Goal: Task Accomplishment & Management: Manage account settings

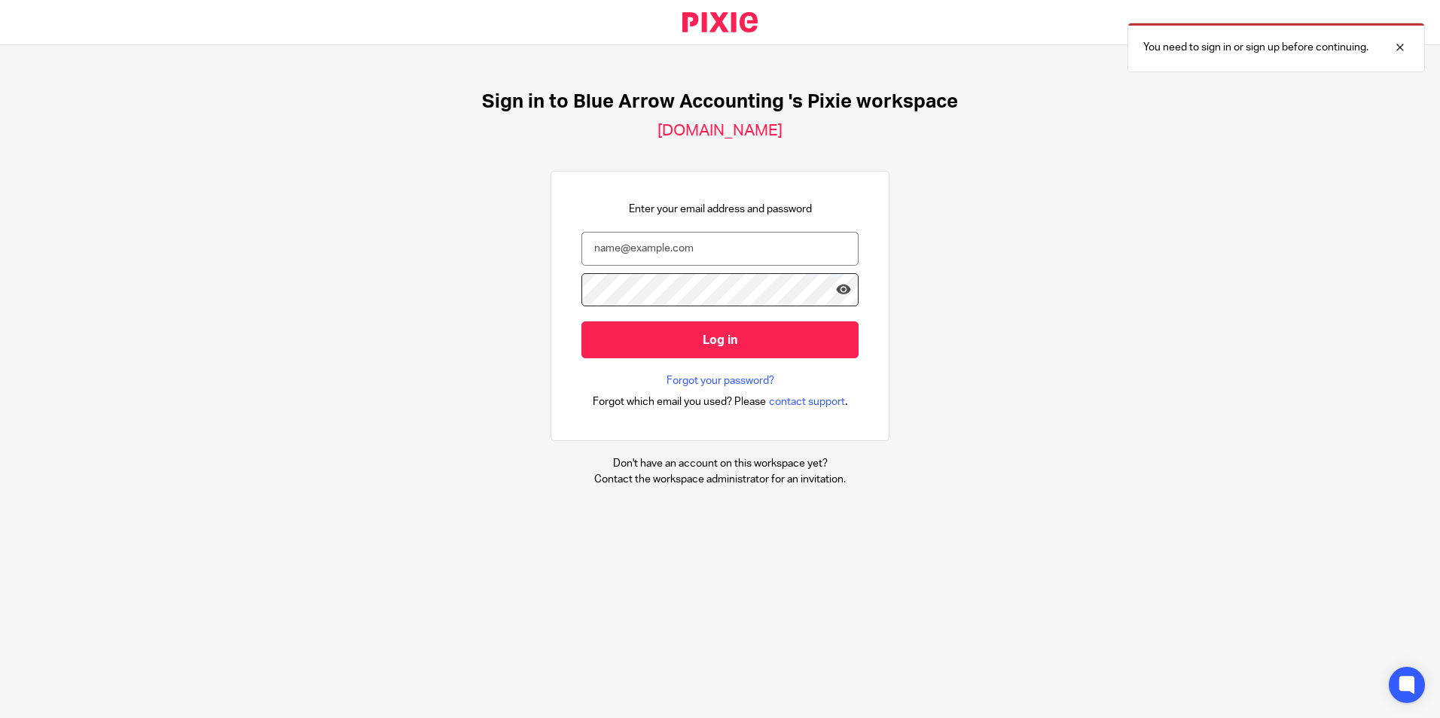
click at [673, 255] on input "email" at bounding box center [719, 249] width 277 height 34
type input "[PERSON_NAME][EMAIL_ADDRESS][DOMAIN_NAME]"
click at [581, 322] on input "Log in" at bounding box center [719, 340] width 277 height 37
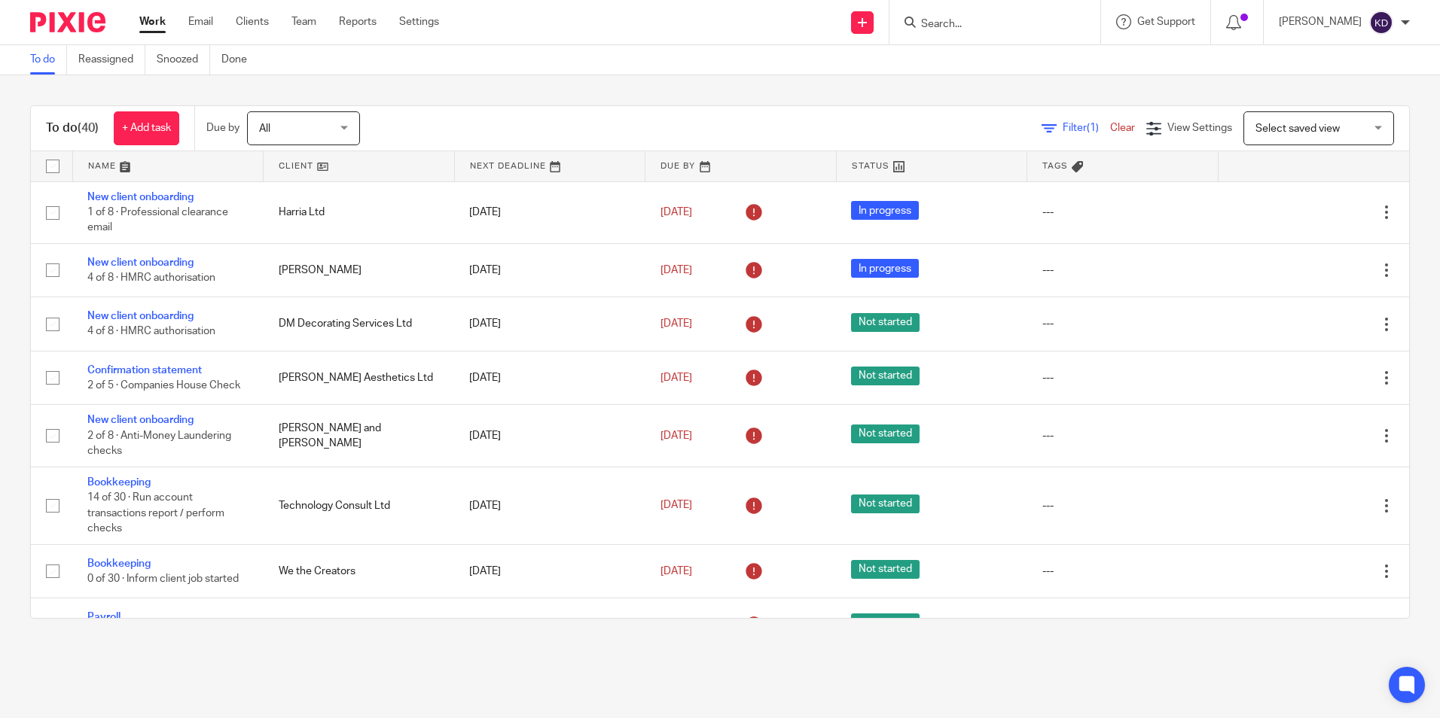
click at [1024, 23] on input "Search" at bounding box center [987, 25] width 136 height 14
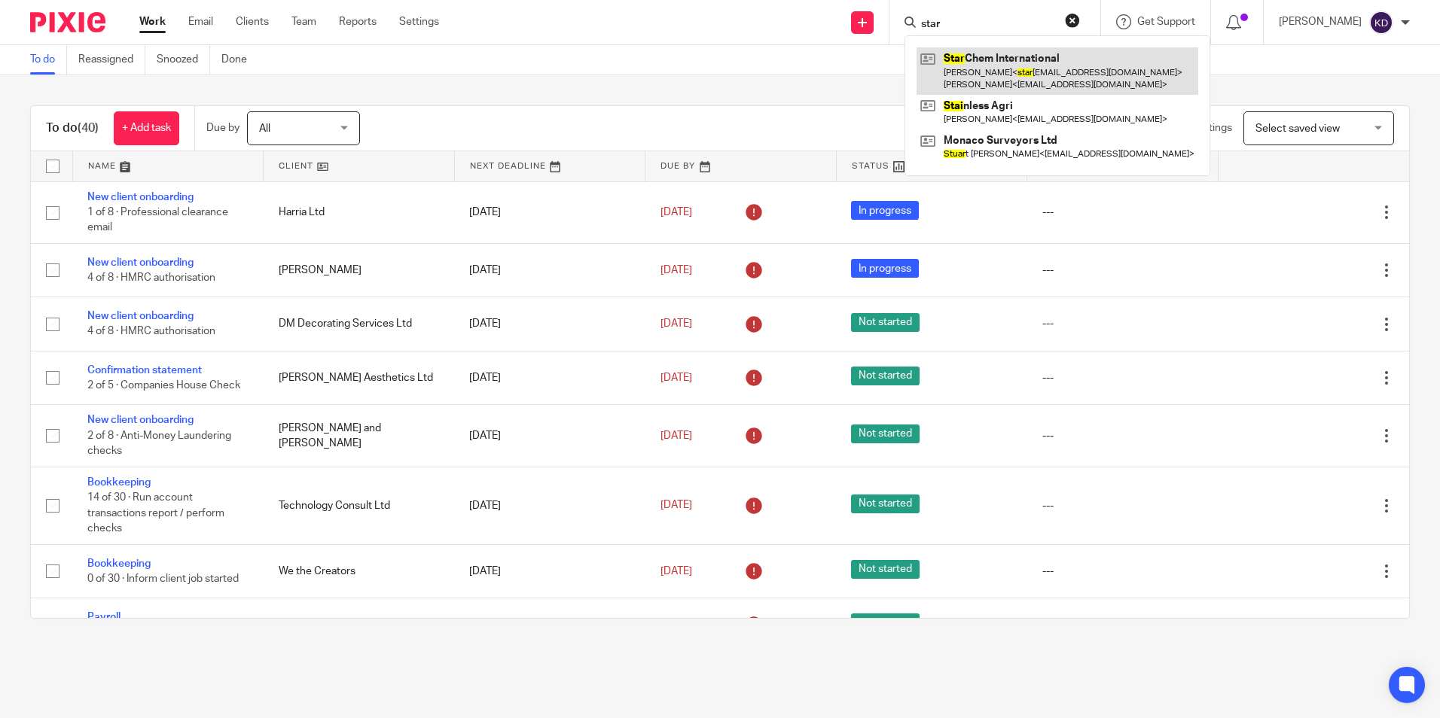
type input "star"
click at [1010, 54] on link at bounding box center [1057, 70] width 282 height 47
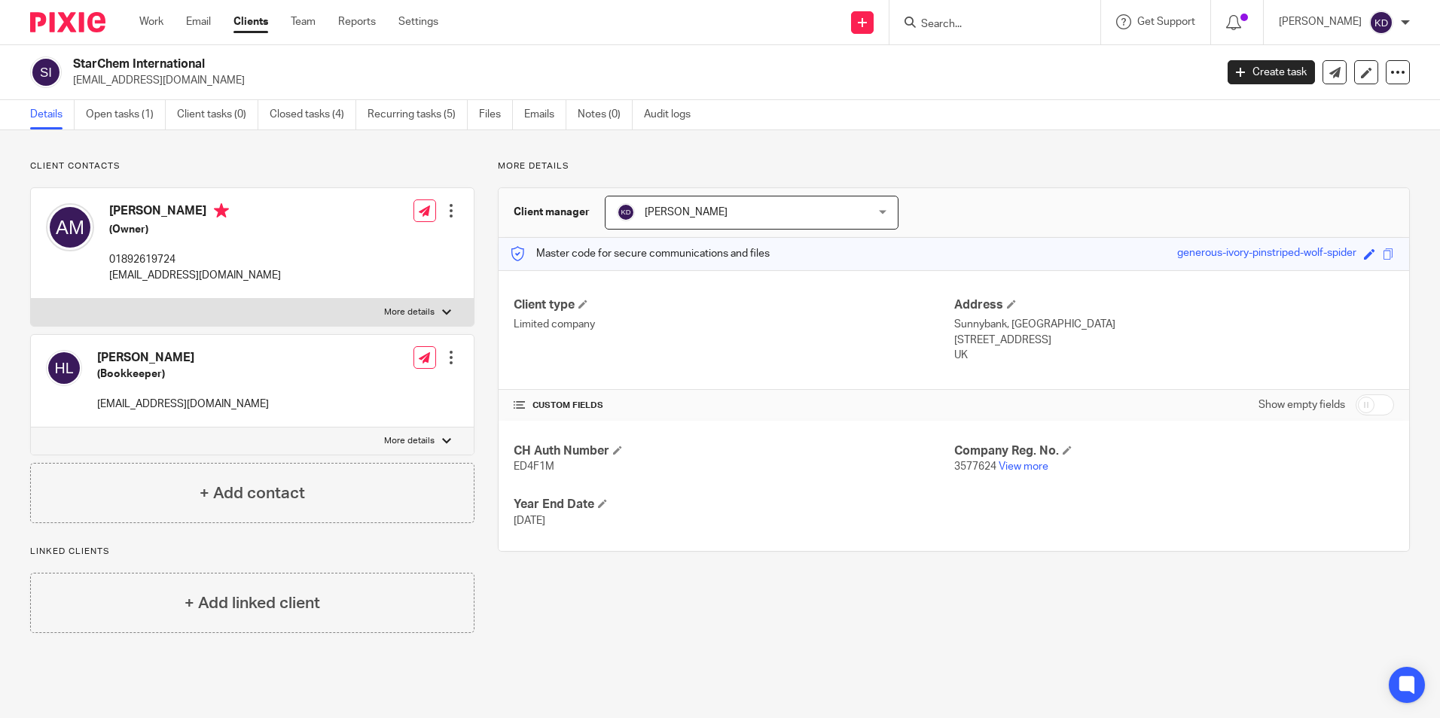
click at [522, 466] on span "ED4F1M" at bounding box center [534, 467] width 41 height 11
copy span "ED4F1M"
click at [141, 114] on link "Open tasks (1)" at bounding box center [126, 114] width 80 height 29
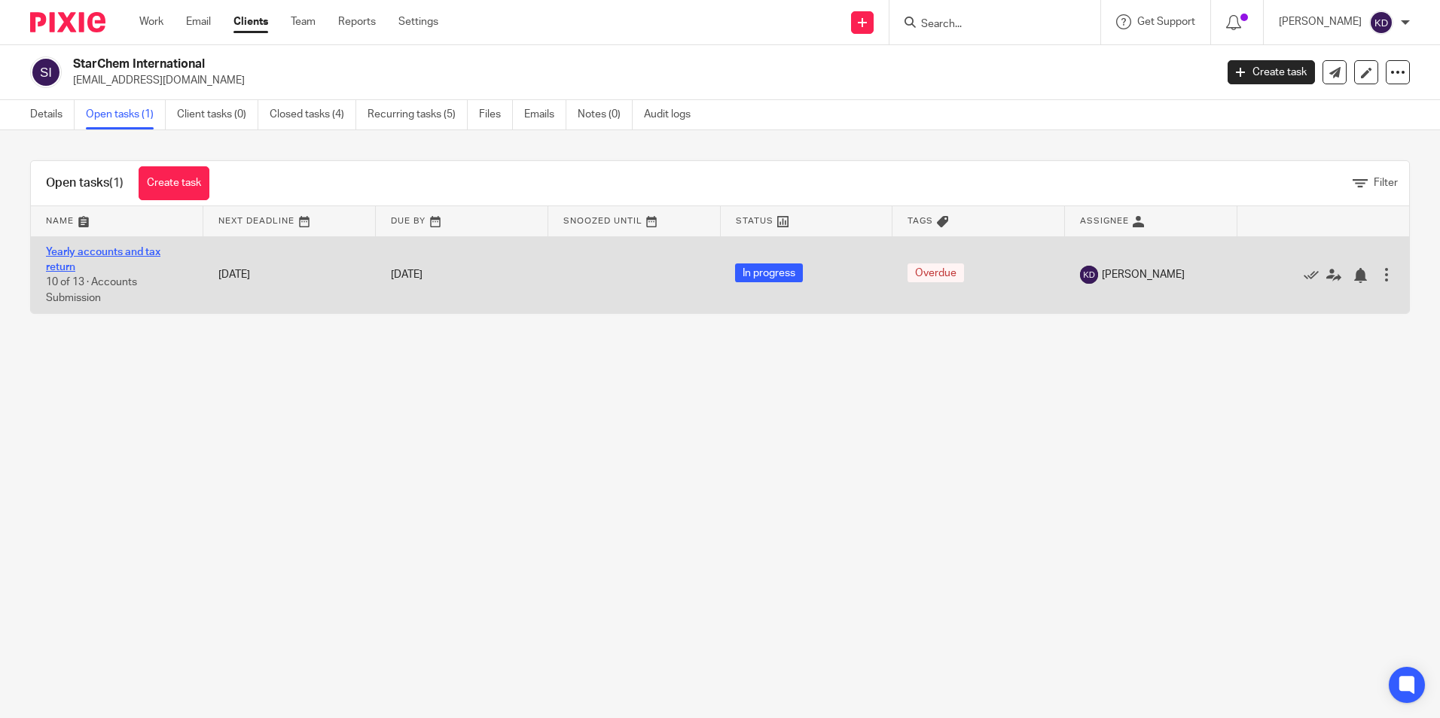
click at [126, 255] on link "Yearly accounts and tax return" at bounding box center [103, 260] width 114 height 26
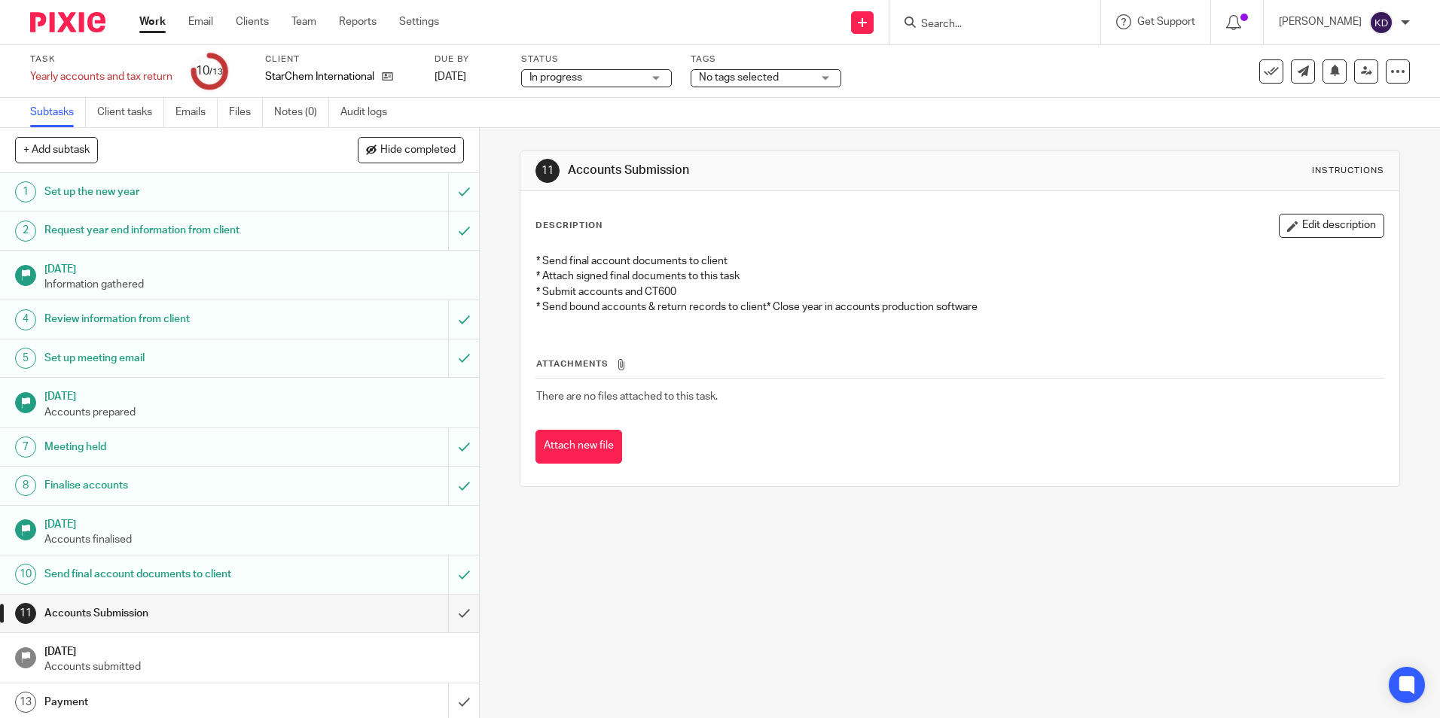
scroll to position [4, 0]
click at [596, 440] on button "Attach new file" at bounding box center [578, 447] width 87 height 34
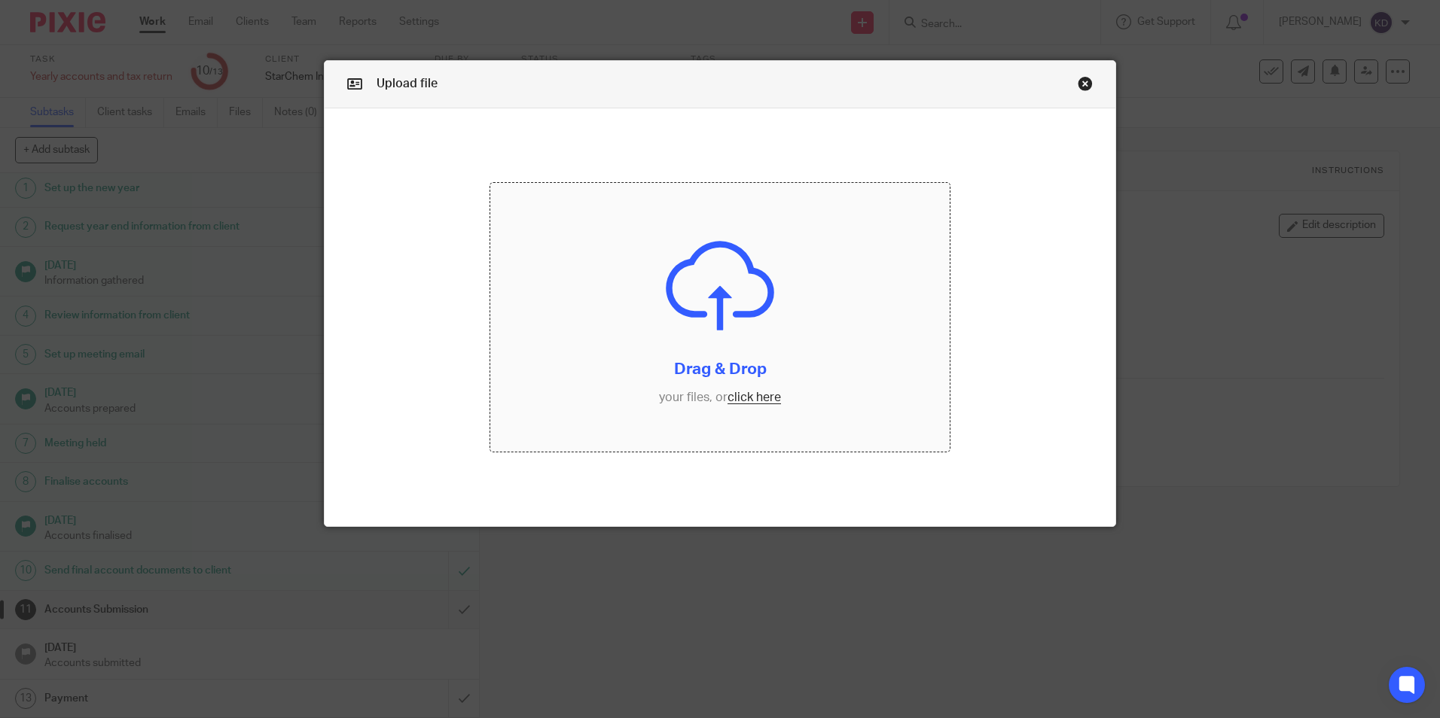
click at [697, 332] on input "file" at bounding box center [719, 317] width 459 height 269
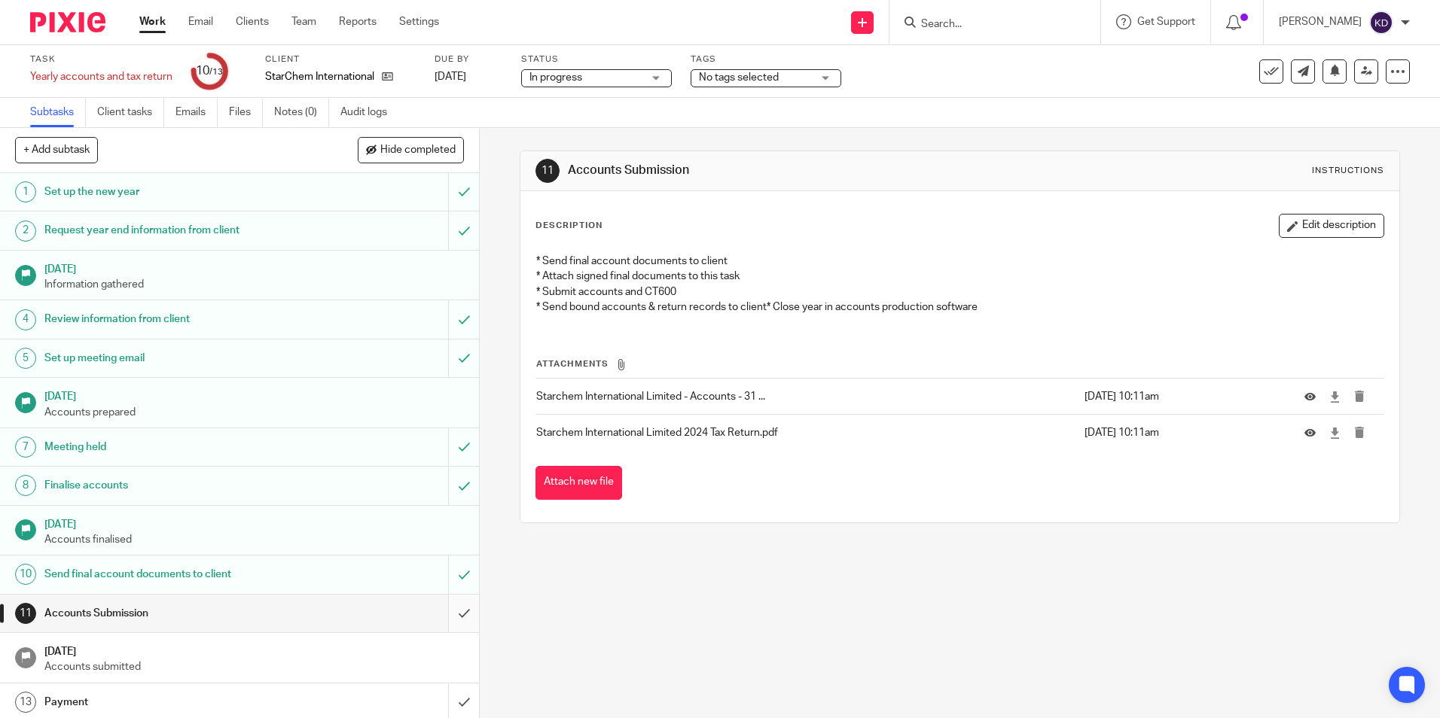
click at [446, 615] on input "submit" at bounding box center [239, 614] width 479 height 38
click at [447, 702] on input "submit" at bounding box center [239, 703] width 479 height 38
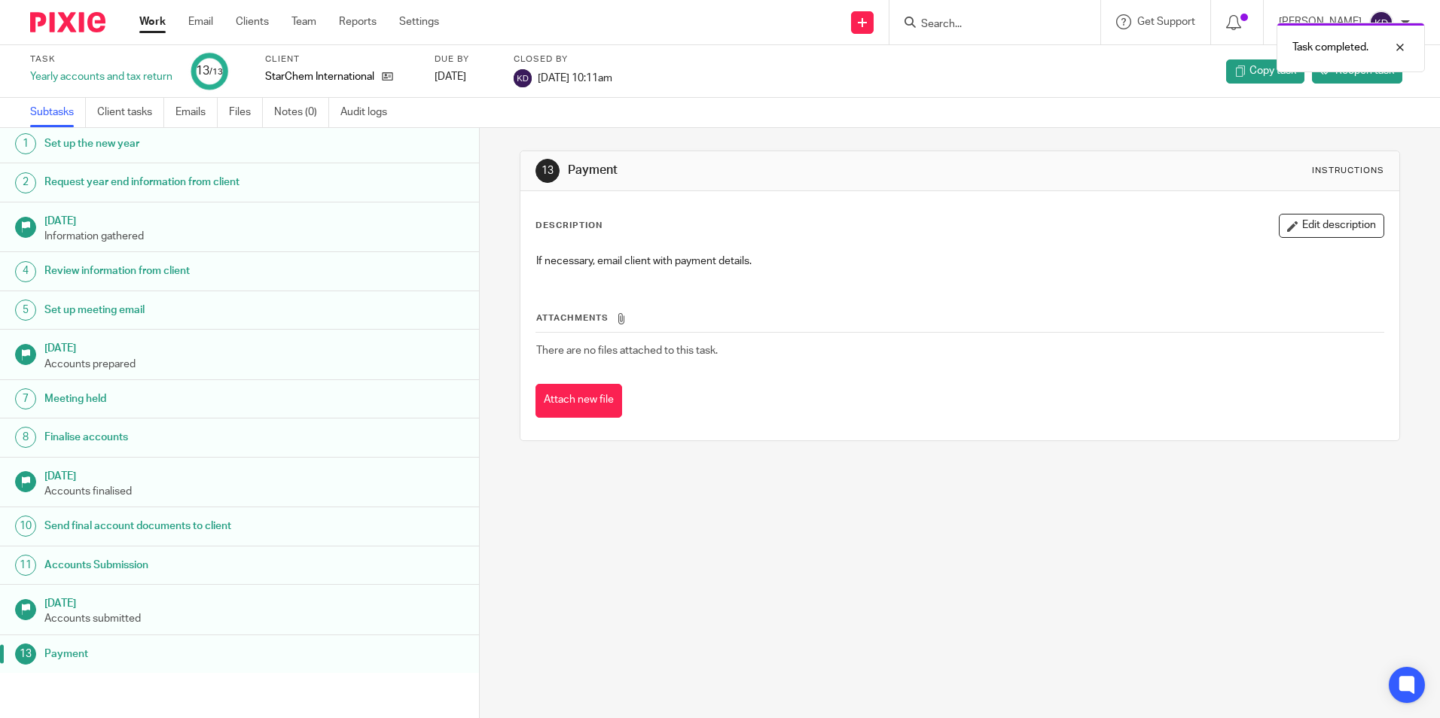
scroll to position [4, 0]
click at [158, 26] on link "Work" at bounding box center [152, 21] width 26 height 15
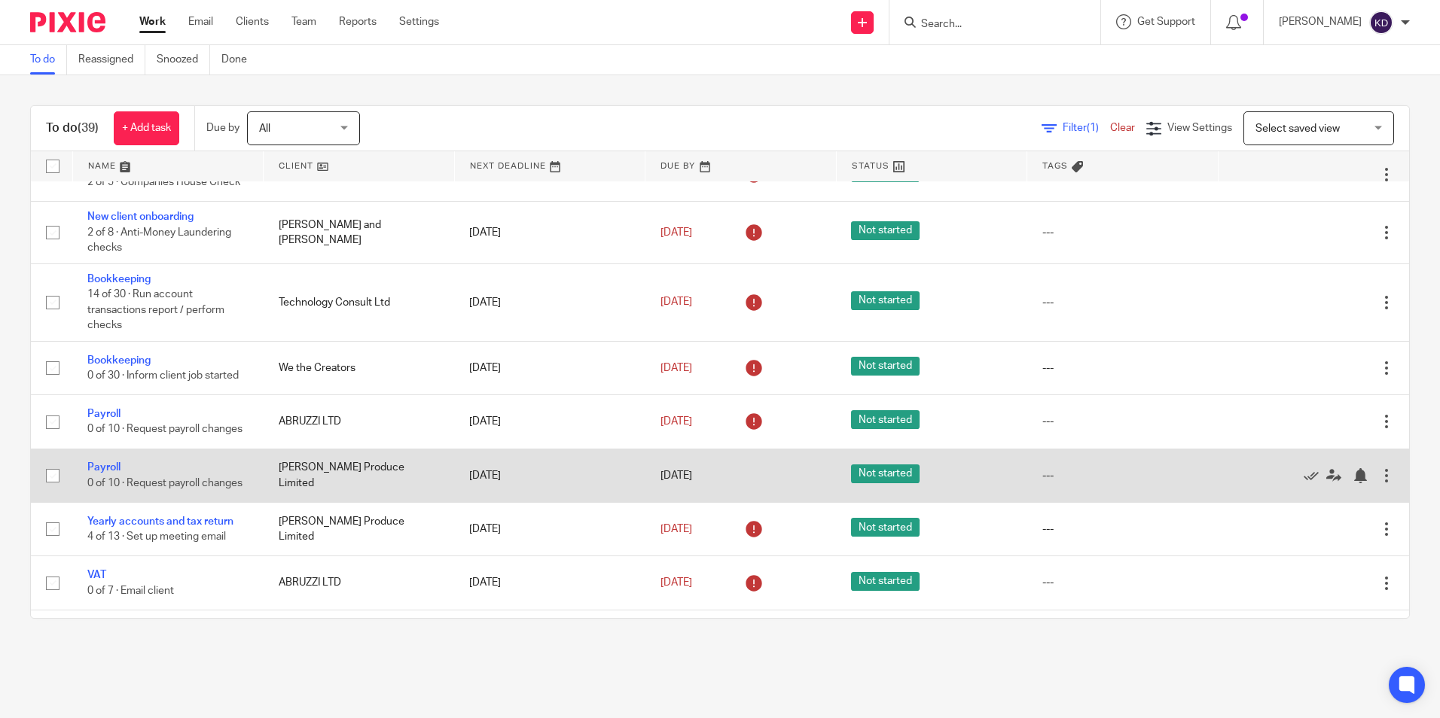
scroll to position [226, 0]
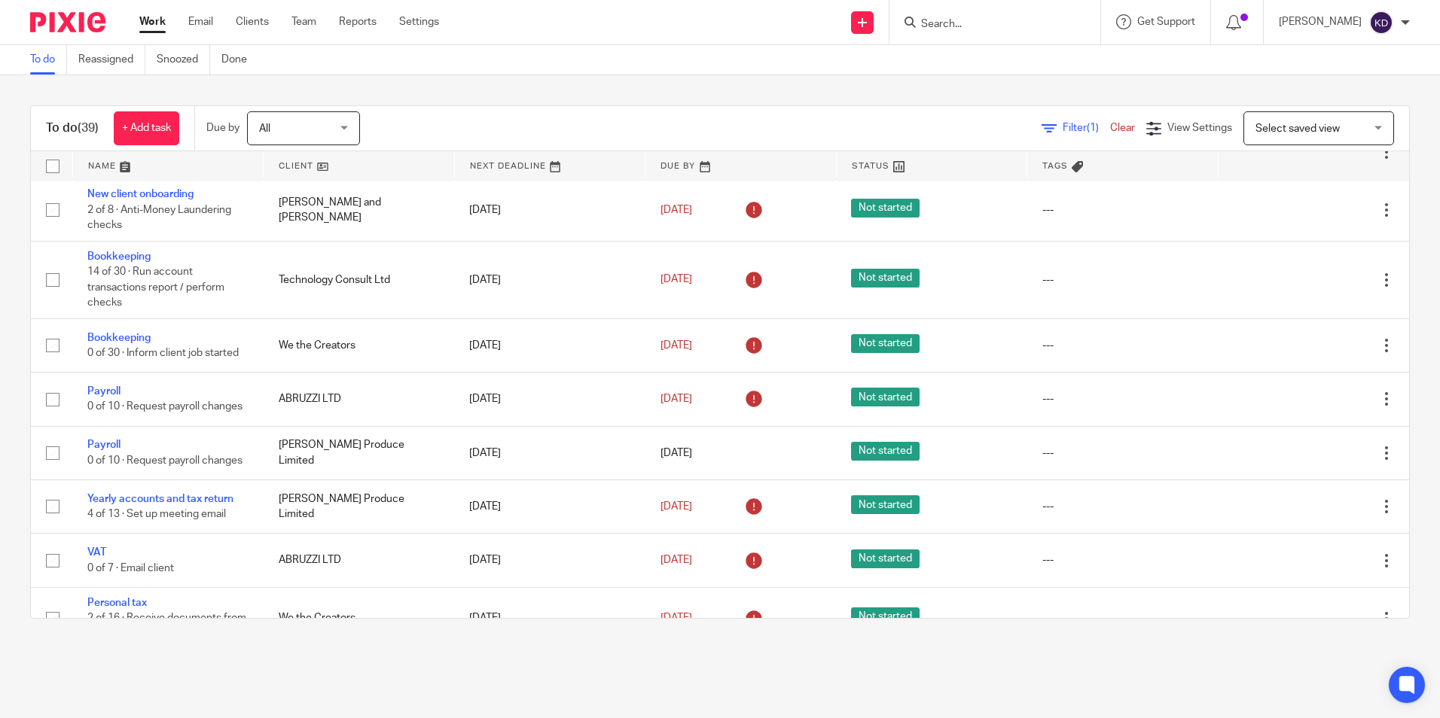
click at [989, 25] on input "Search" at bounding box center [987, 25] width 136 height 14
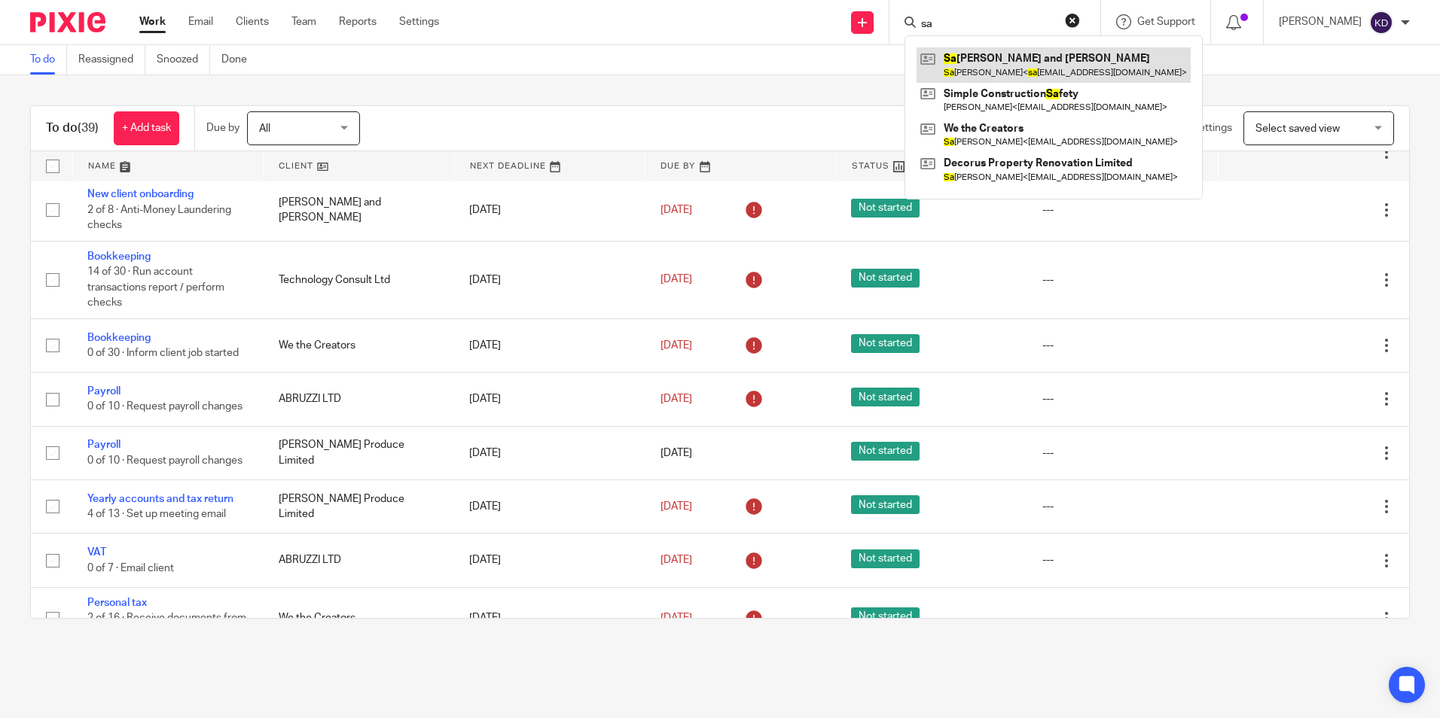
type input "sa"
click at [1005, 59] on link at bounding box center [1053, 64] width 274 height 35
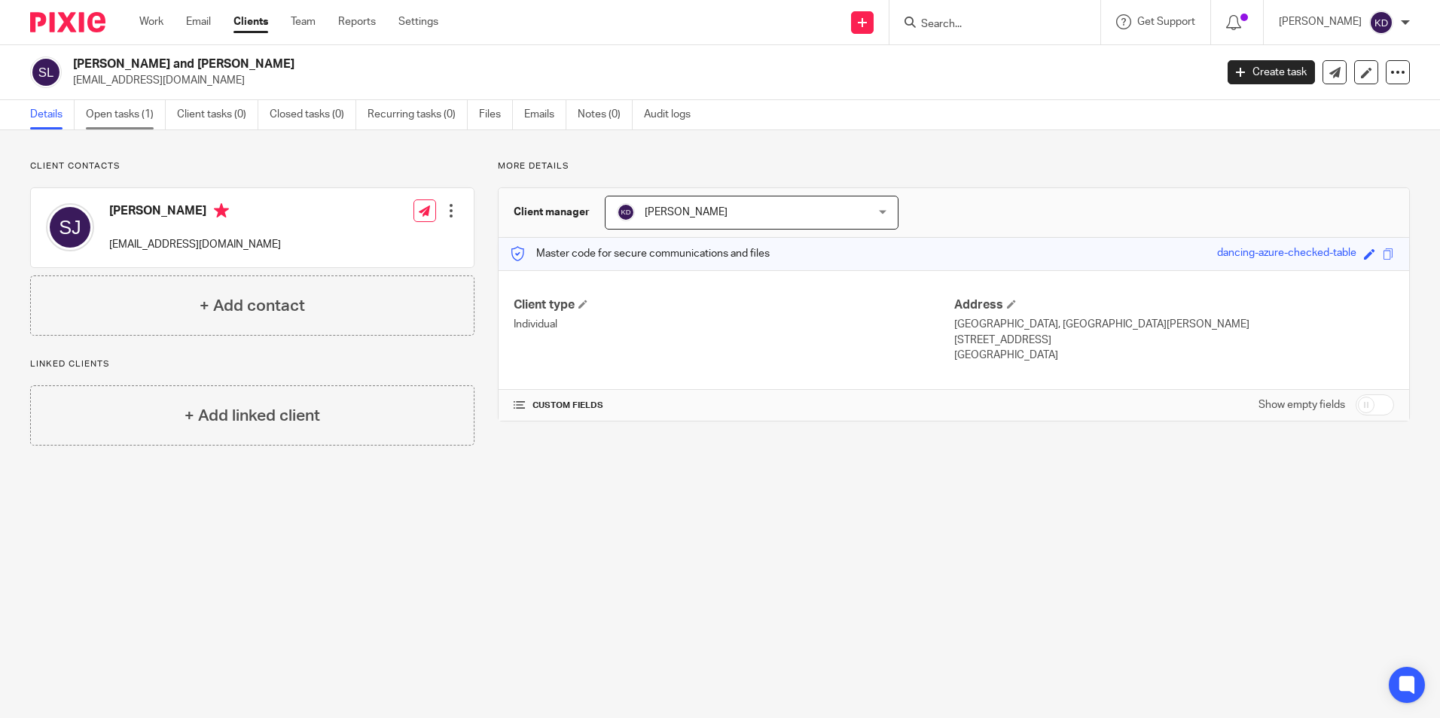
click at [129, 110] on link "Open tasks (1)" at bounding box center [126, 114] width 80 height 29
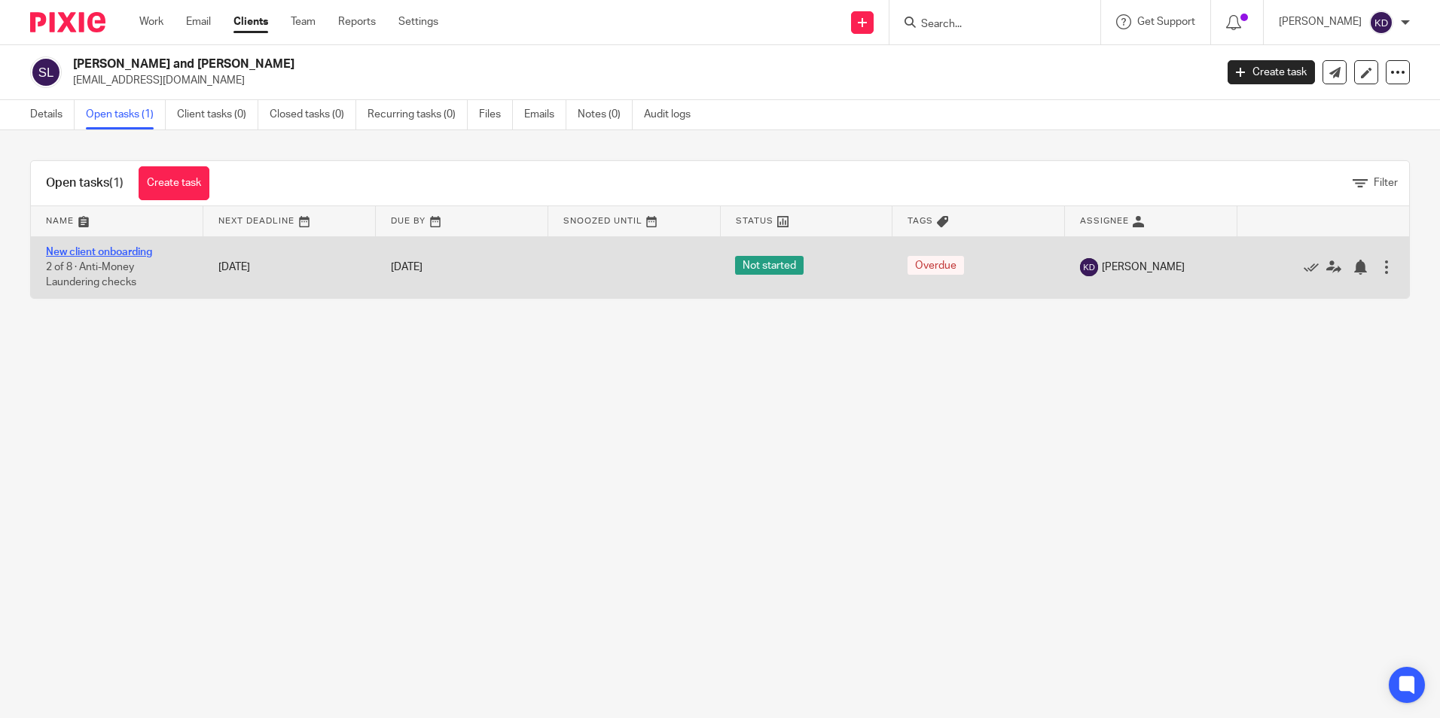
click at [116, 251] on link "New client onboarding" at bounding box center [99, 252] width 106 height 11
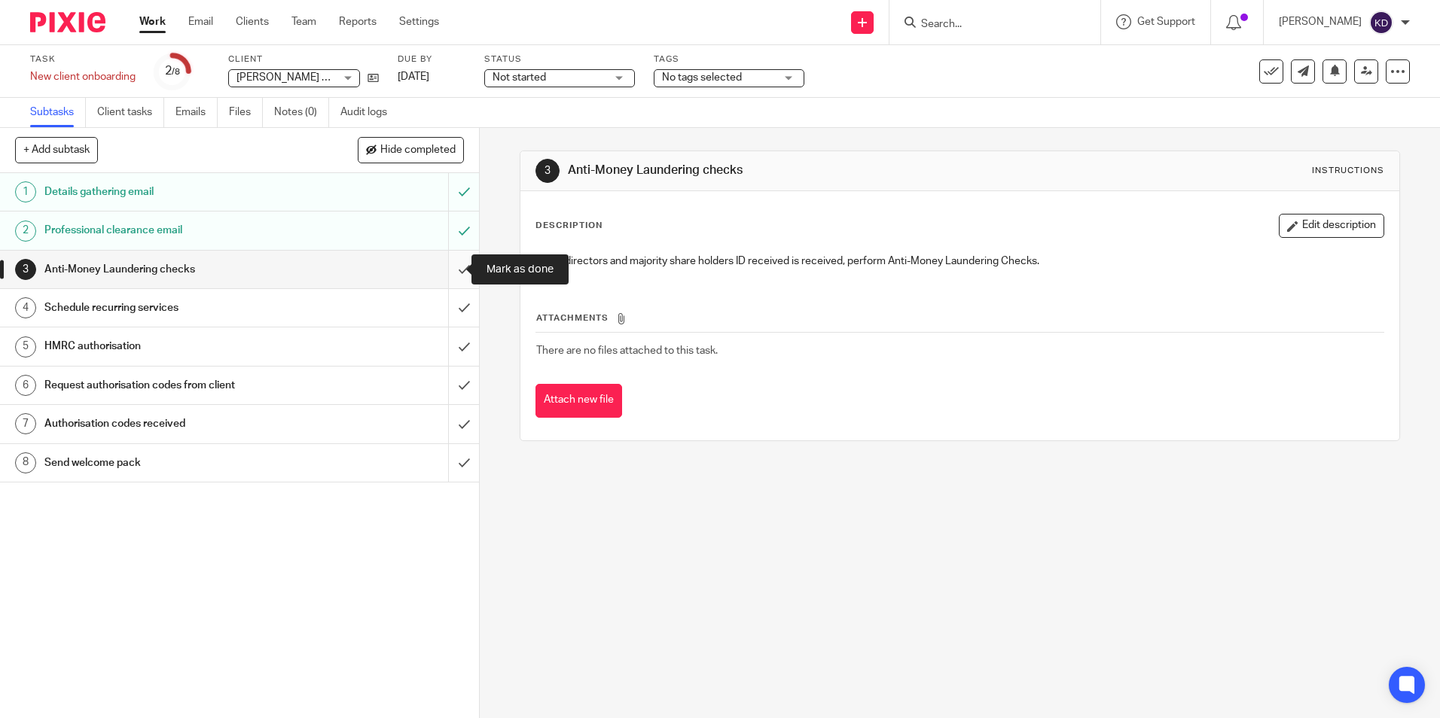
click at [450, 273] on input "submit" at bounding box center [239, 270] width 479 height 38
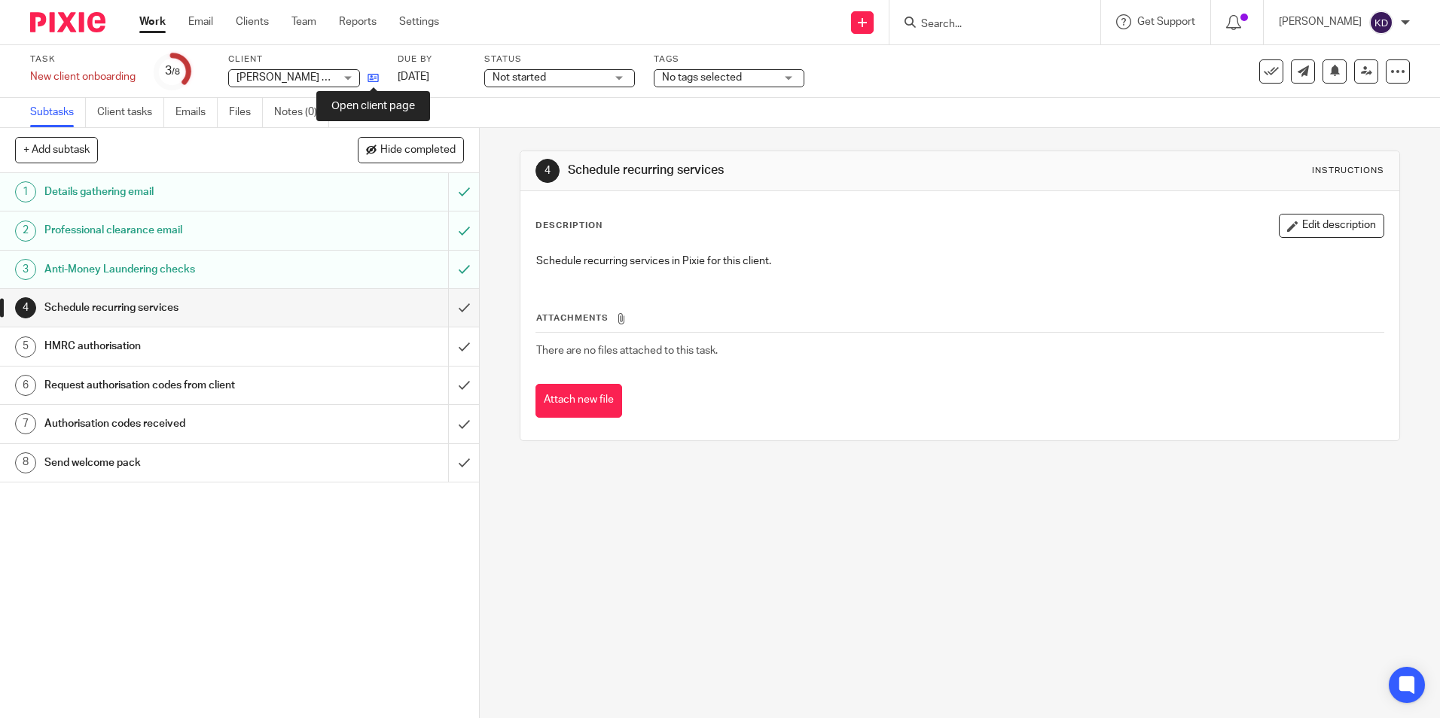
click at [371, 76] on icon at bounding box center [372, 77] width 11 height 11
click at [444, 306] on input "submit" at bounding box center [239, 308] width 479 height 38
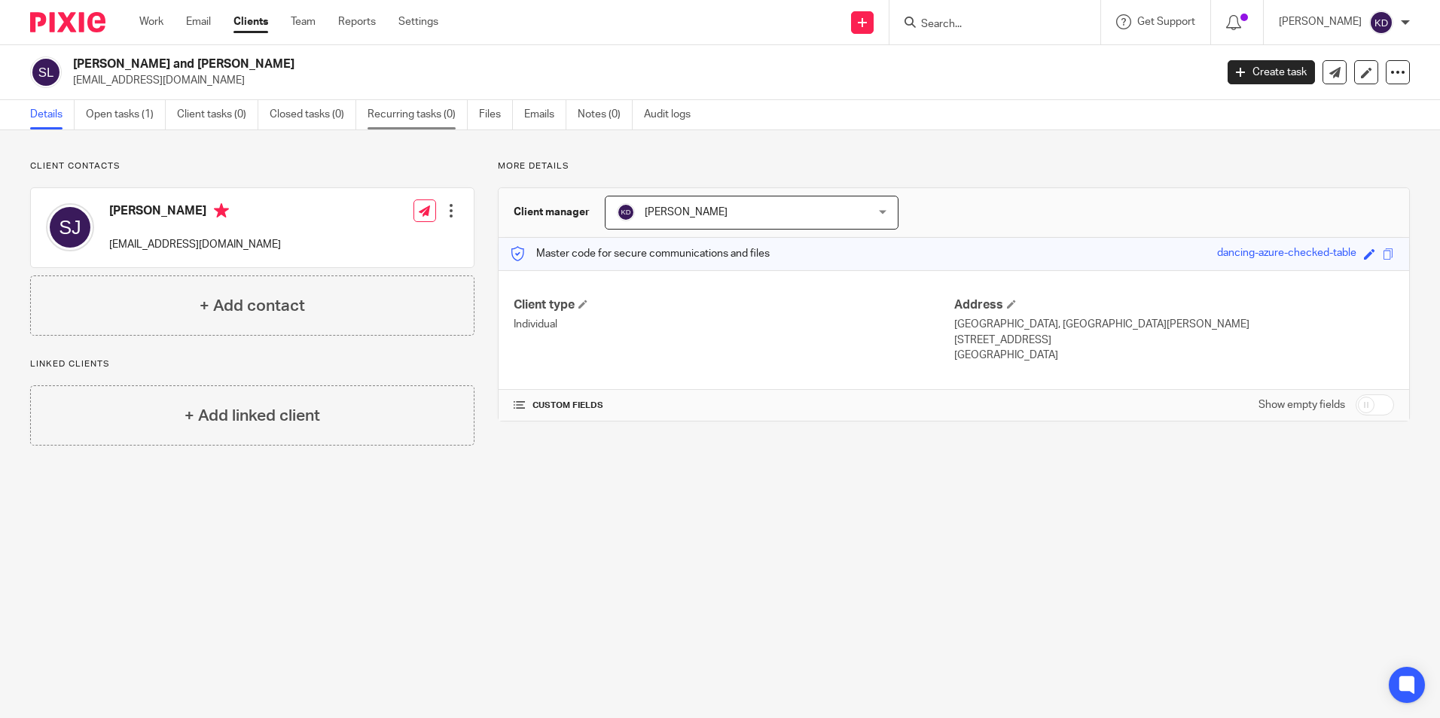
click at [382, 121] on link "Recurring tasks (0)" at bounding box center [417, 114] width 100 height 29
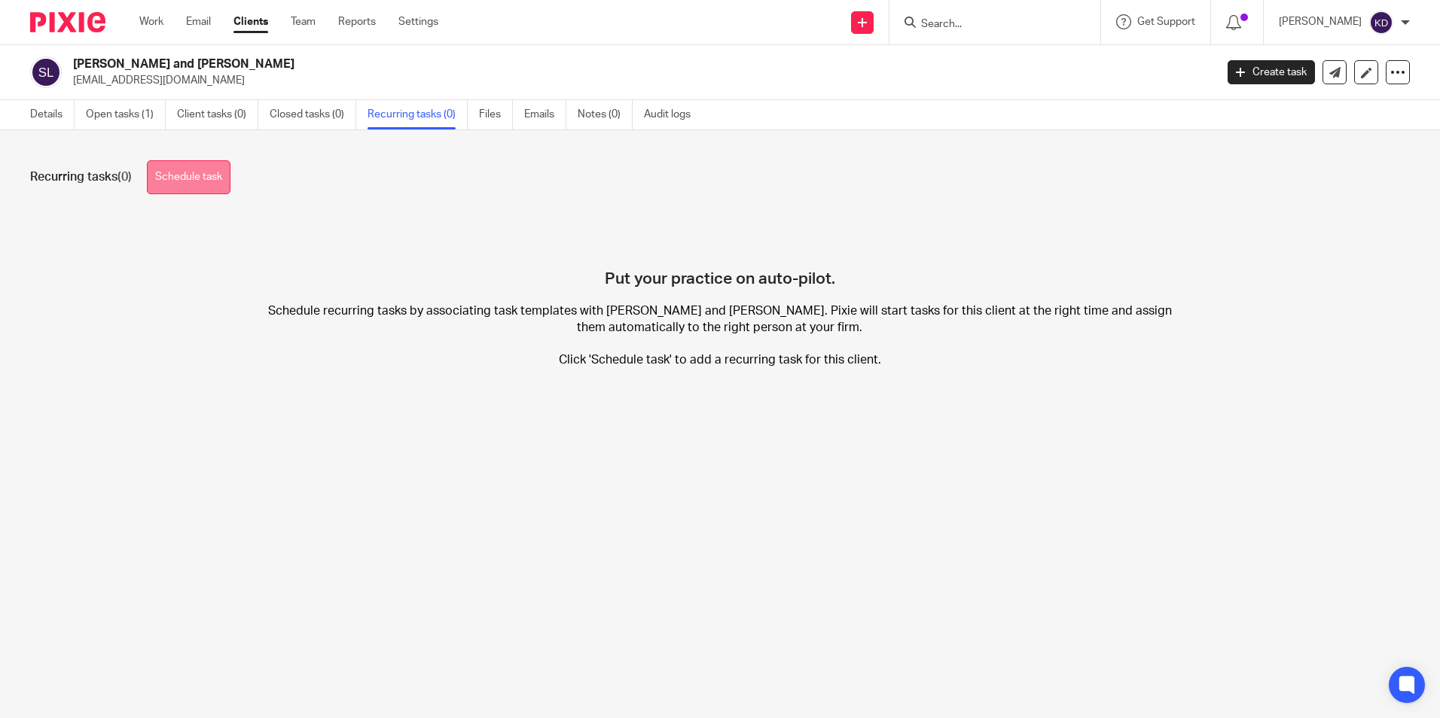
click at [172, 174] on link "Schedule task" at bounding box center [189, 177] width 84 height 34
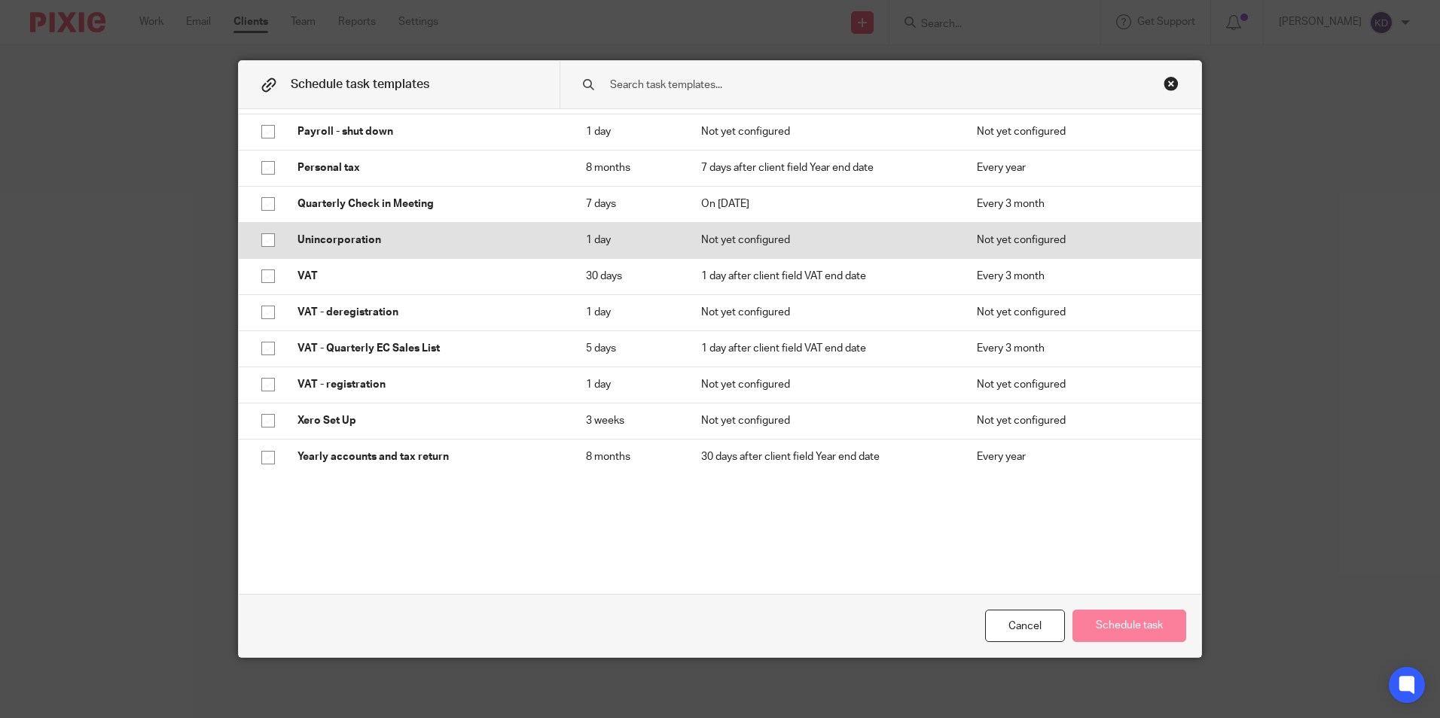
scroll to position [579, 0]
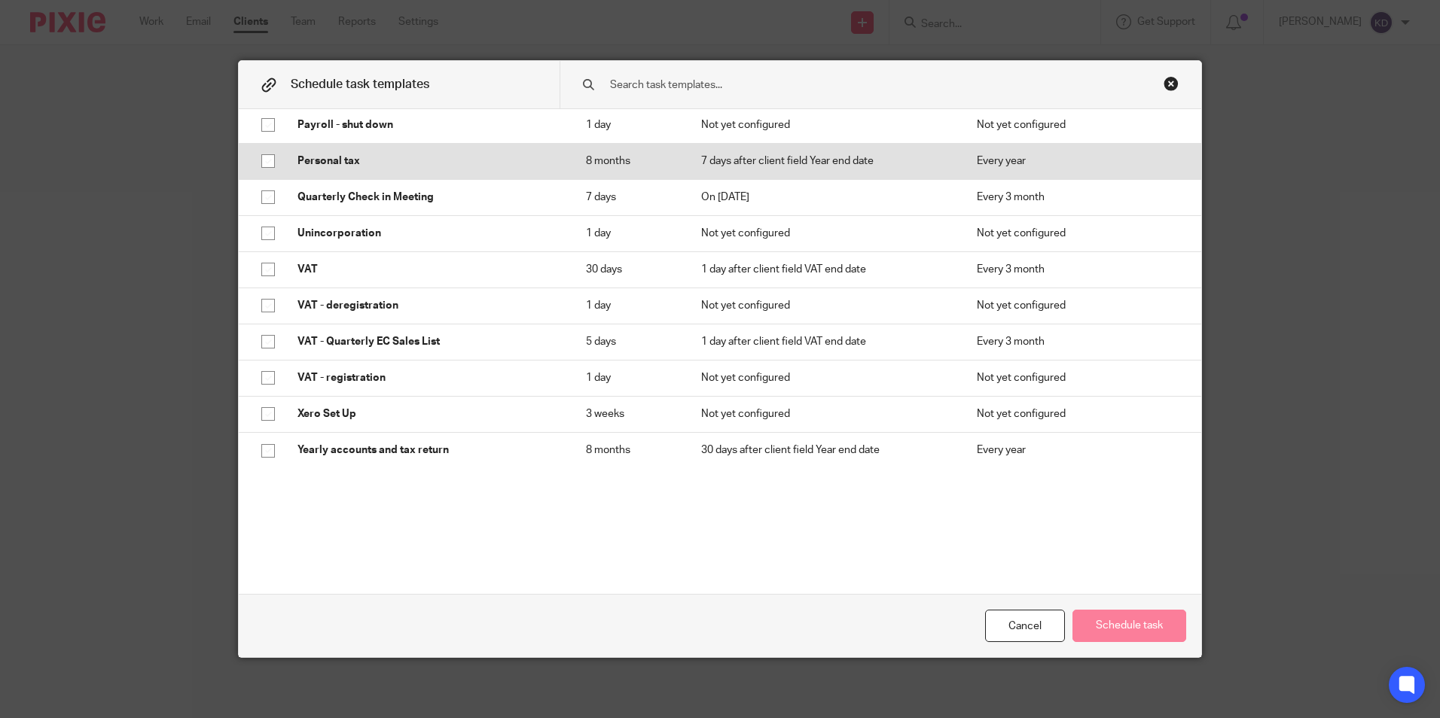
click at [307, 162] on p "Personal tax" at bounding box center [426, 161] width 258 height 15
checkbox input "true"
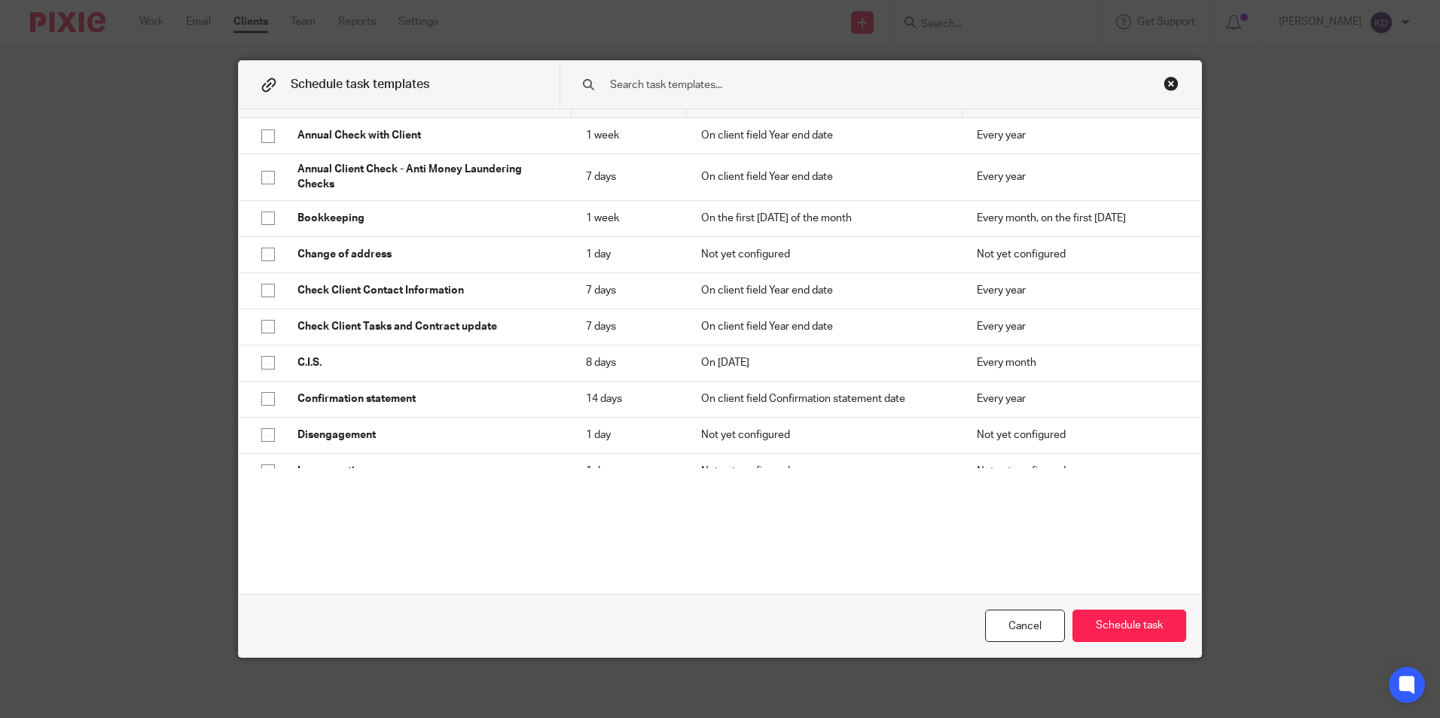
scroll to position [0, 0]
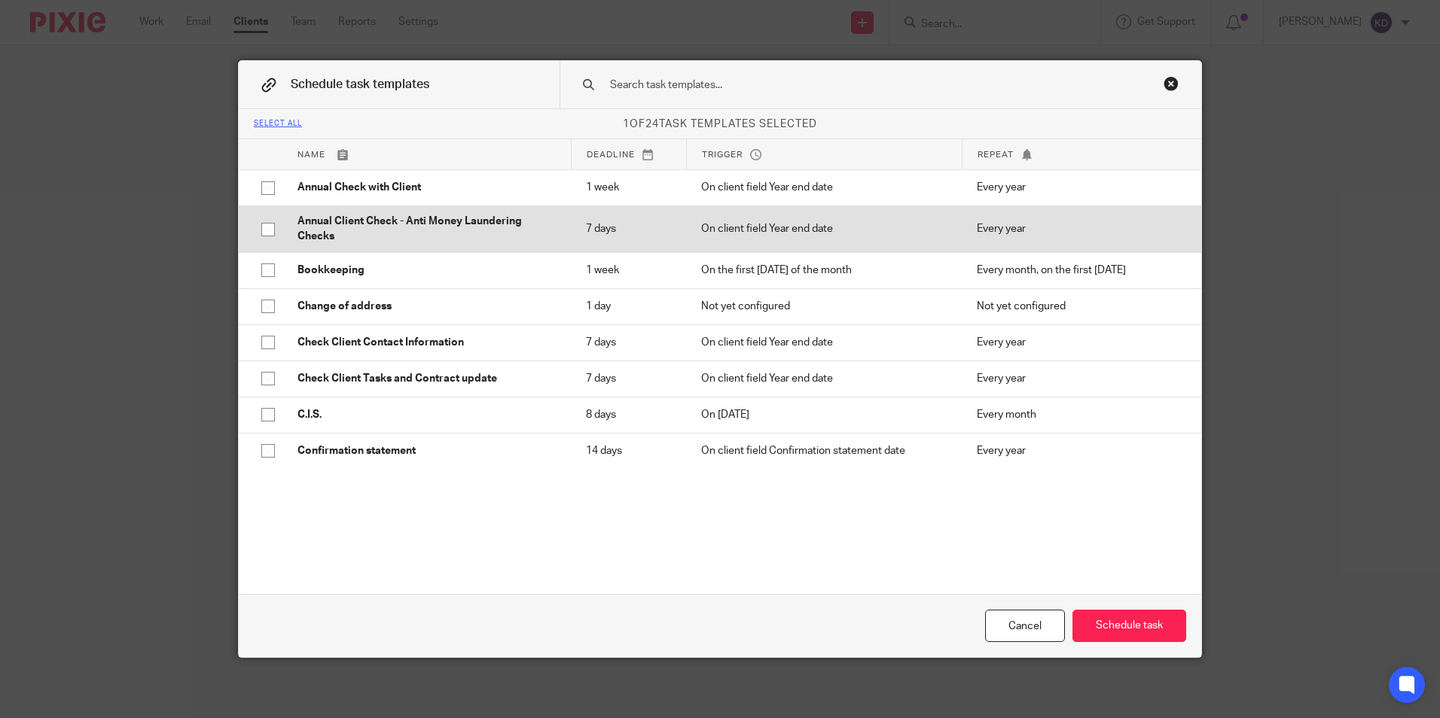
click at [328, 225] on p "Annual Client Check - Anti Money Laundering Checks" at bounding box center [426, 229] width 258 height 31
checkbox input "true"
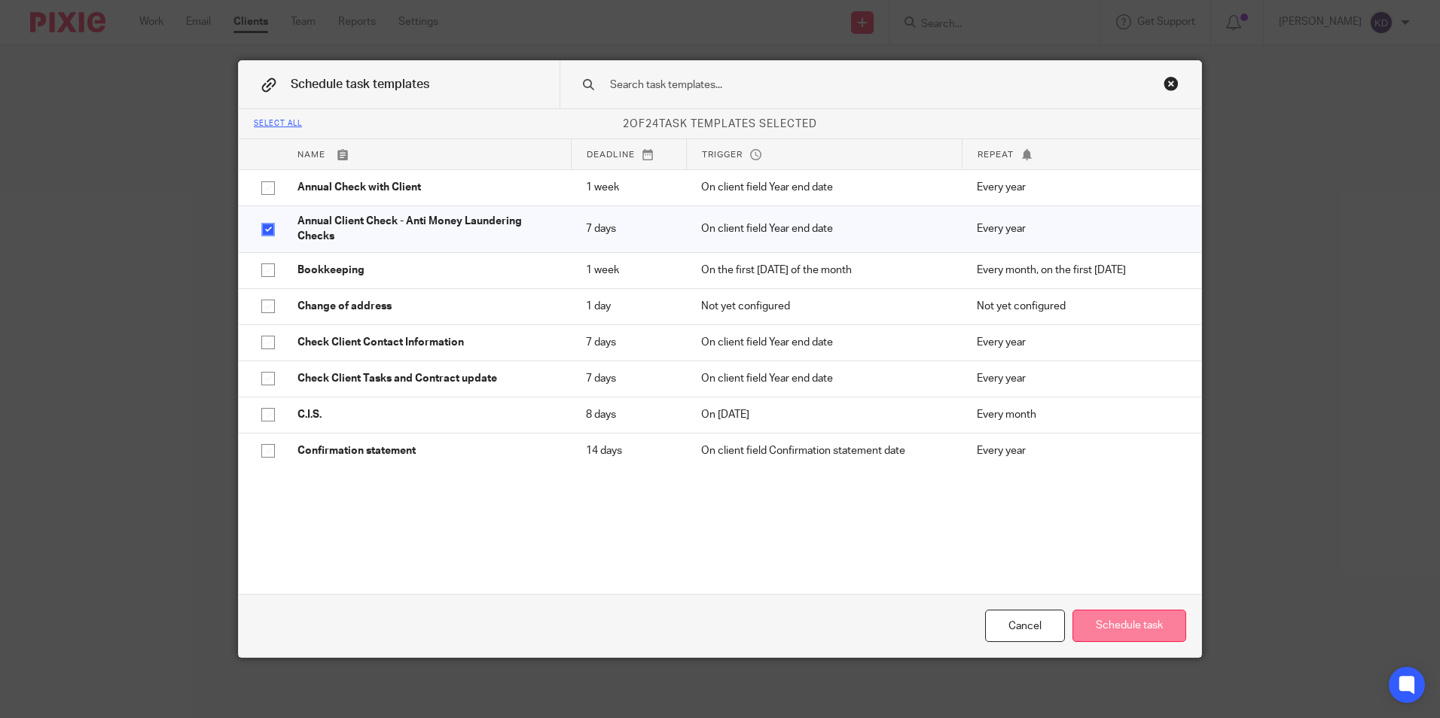
click at [1144, 621] on button "Schedule task" at bounding box center [1129, 626] width 114 height 32
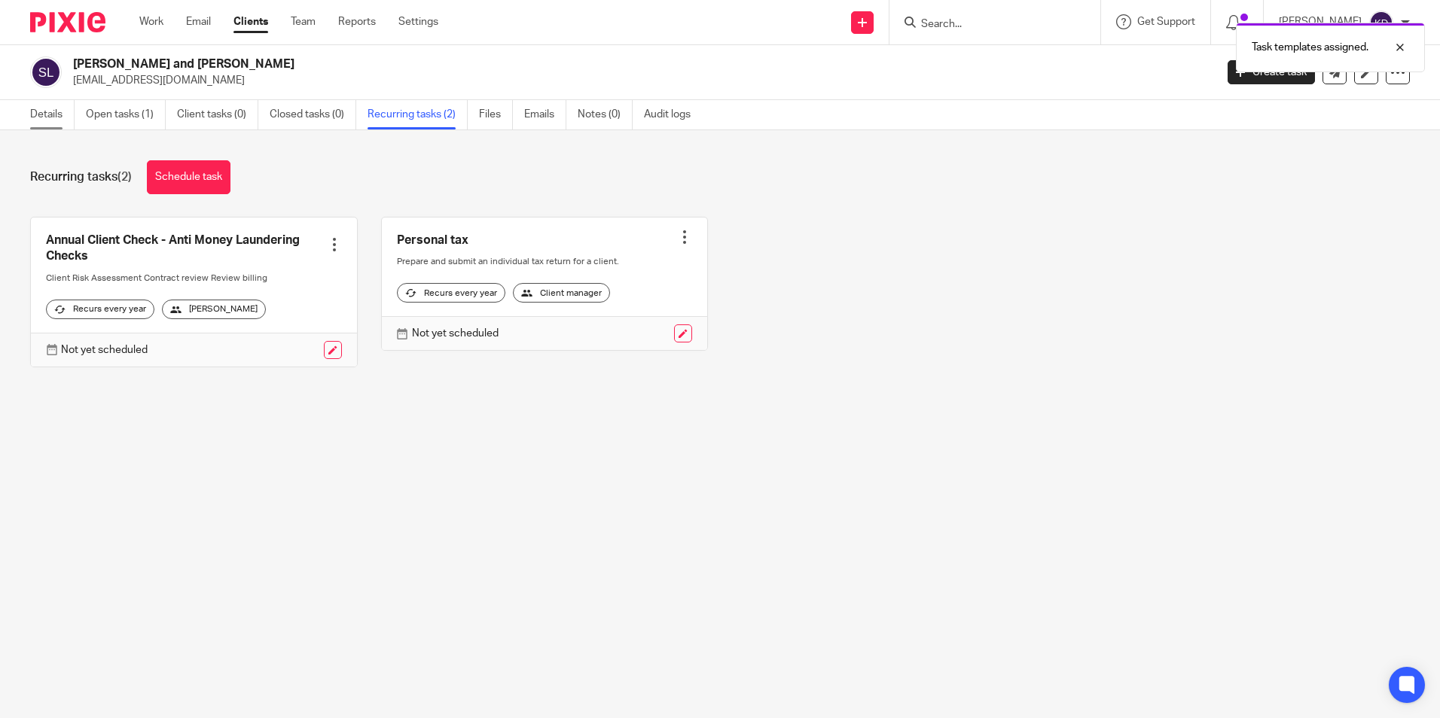
click at [48, 115] on link "Details" at bounding box center [52, 114] width 44 height 29
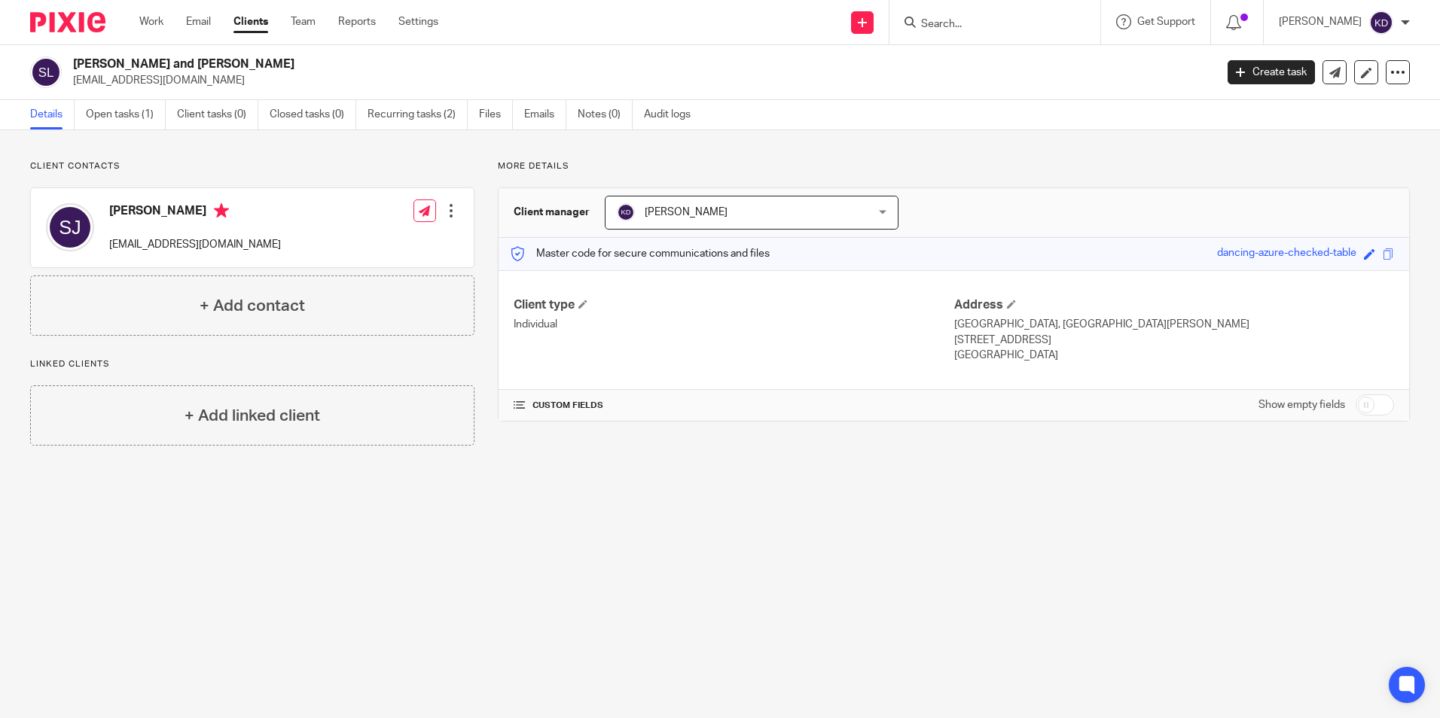
click at [1355, 402] on input "checkbox" at bounding box center [1374, 405] width 38 height 21
checkbox input "true"
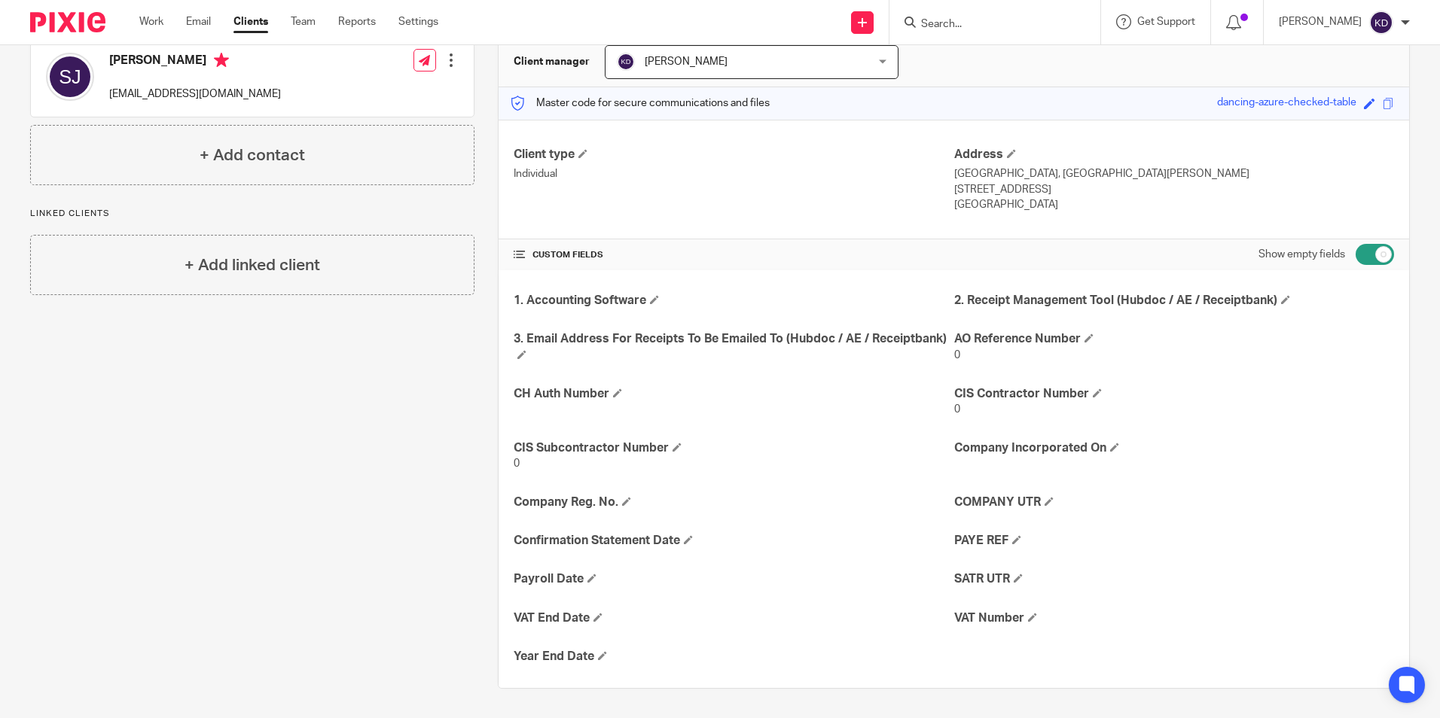
scroll to position [151, 0]
click at [1013, 576] on span at bounding box center [1017, 577] width 9 height 9
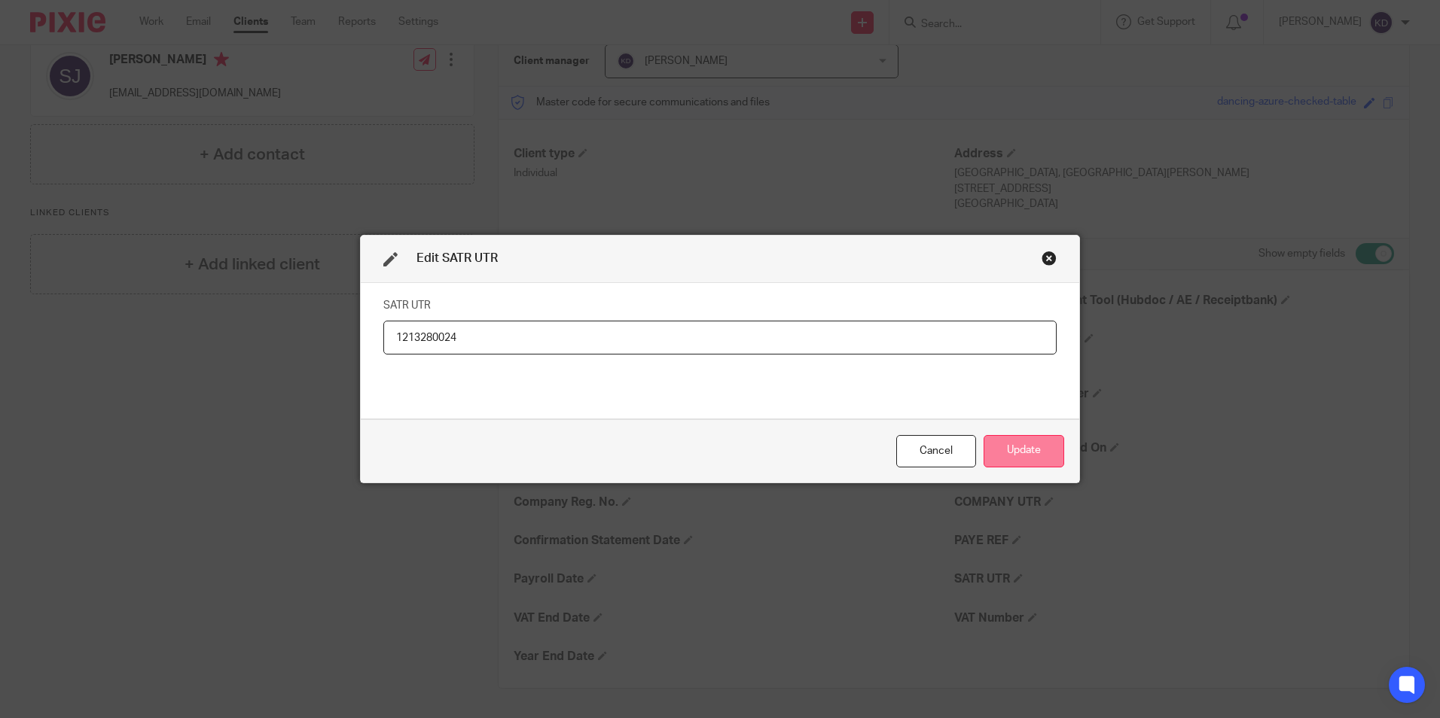
type input "1213280024"
click at [1023, 450] on button "Update" at bounding box center [1023, 451] width 81 height 32
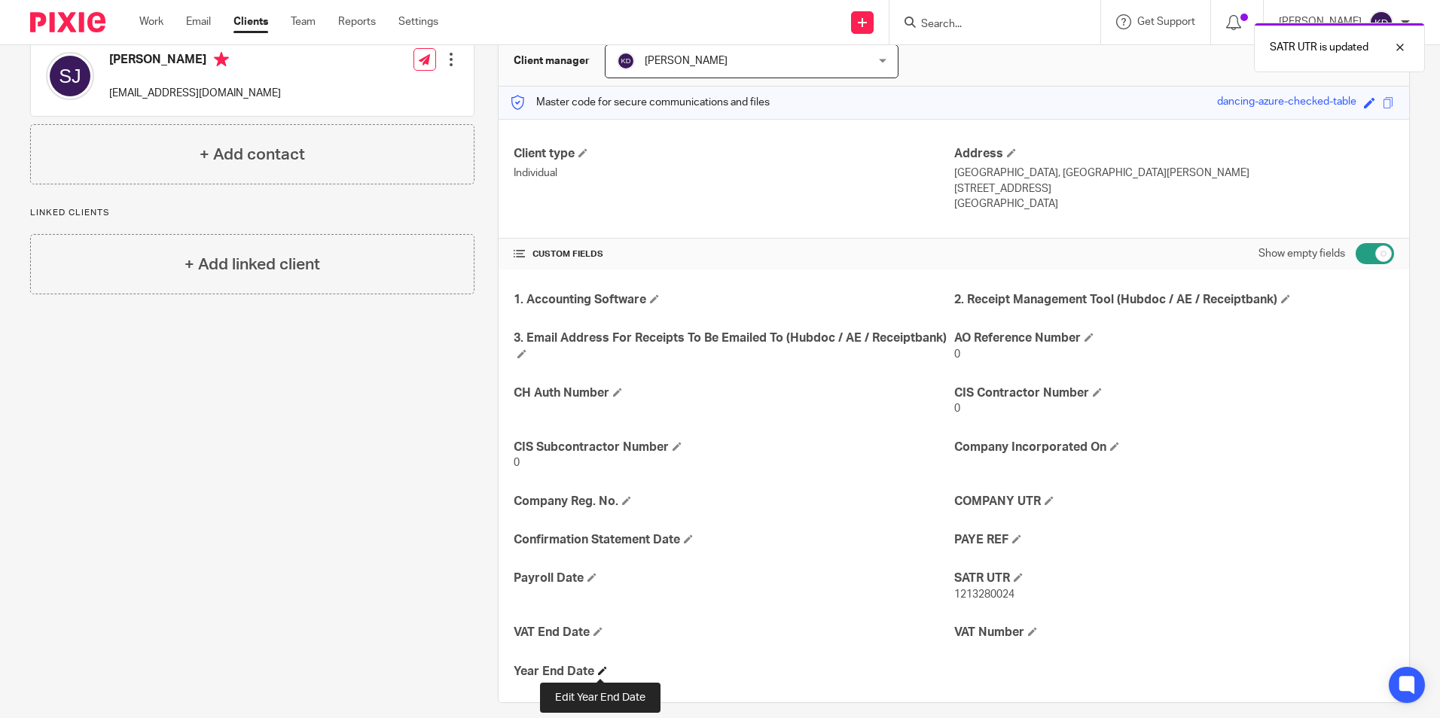
click at [602, 668] on span at bounding box center [602, 670] width 9 height 9
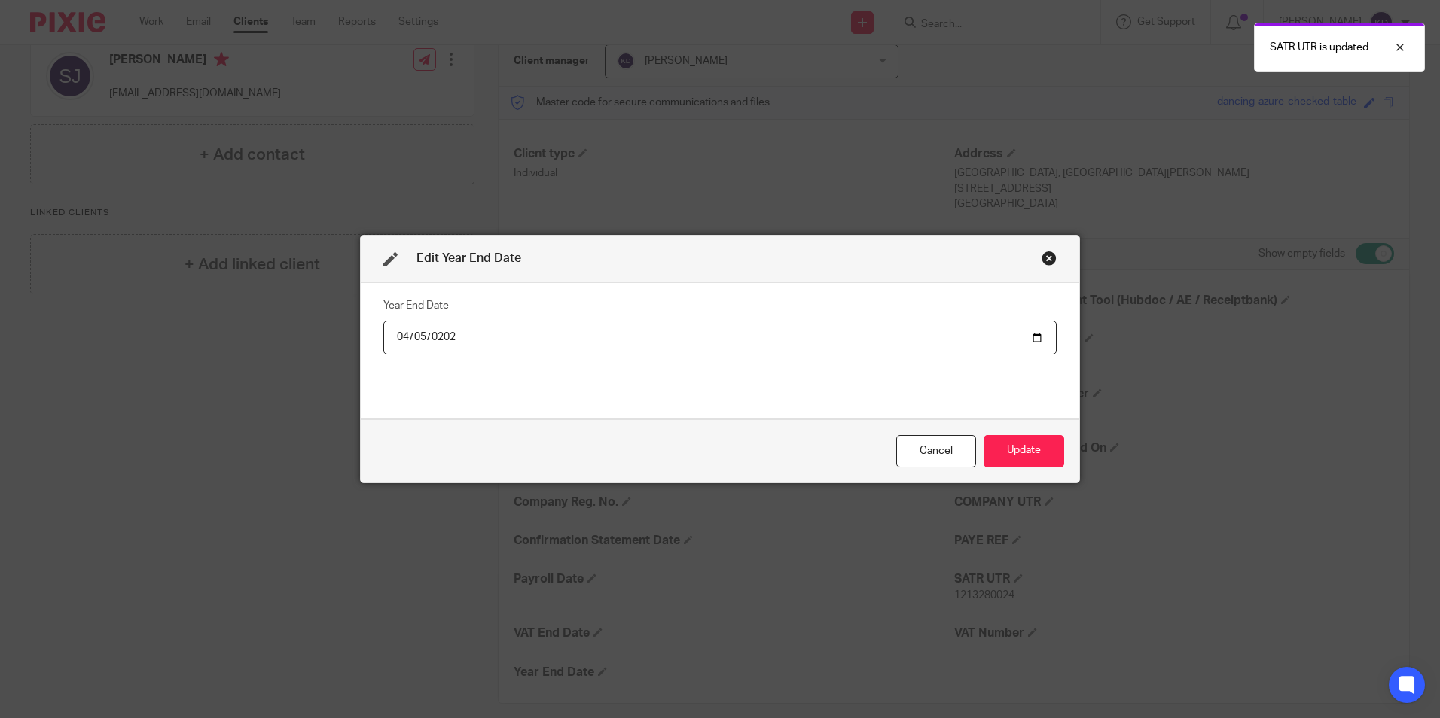
type input "[DATE]"
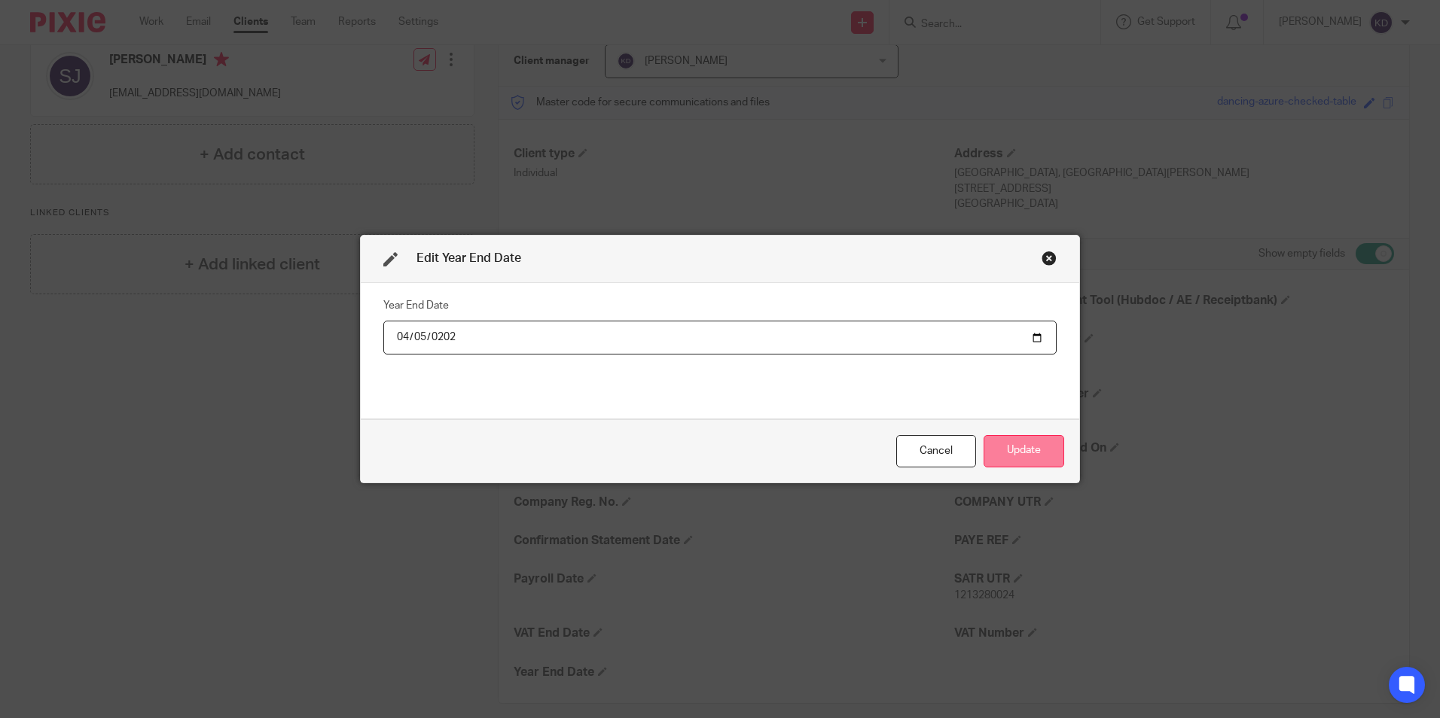
click at [1013, 445] on button "Update" at bounding box center [1023, 451] width 81 height 32
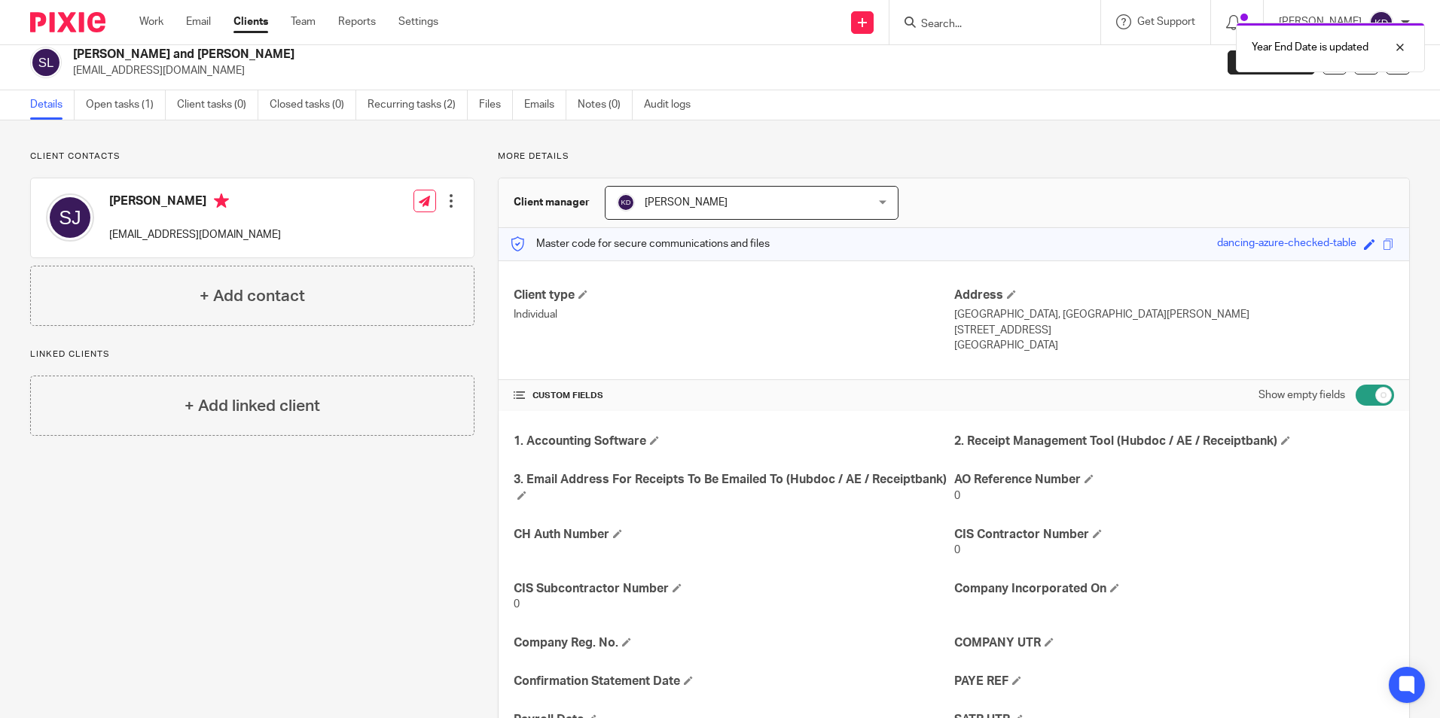
scroll to position [0, 0]
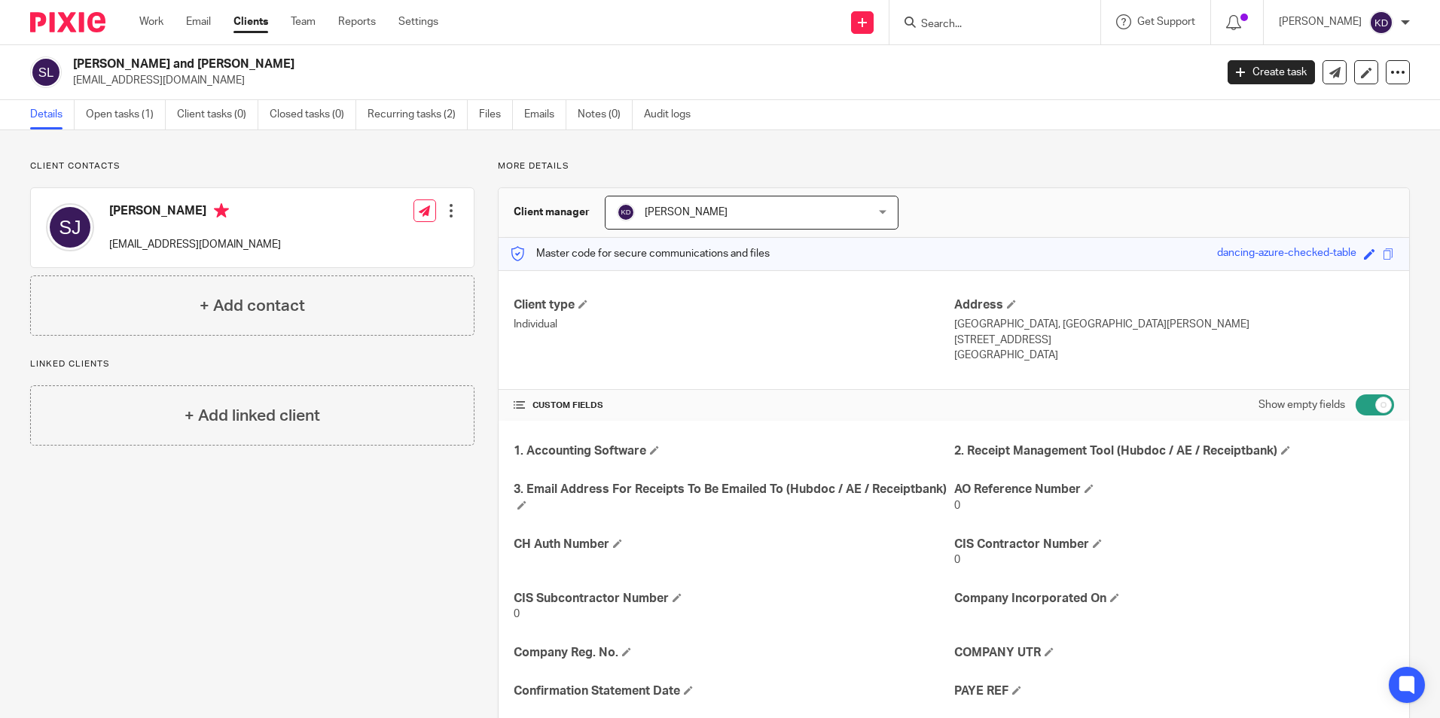
click at [1038, 32] on form at bounding box center [999, 22] width 160 height 19
click at [1041, 14] on form at bounding box center [999, 22] width 160 height 19
click at [1012, 22] on input "Search" at bounding box center [987, 25] width 136 height 14
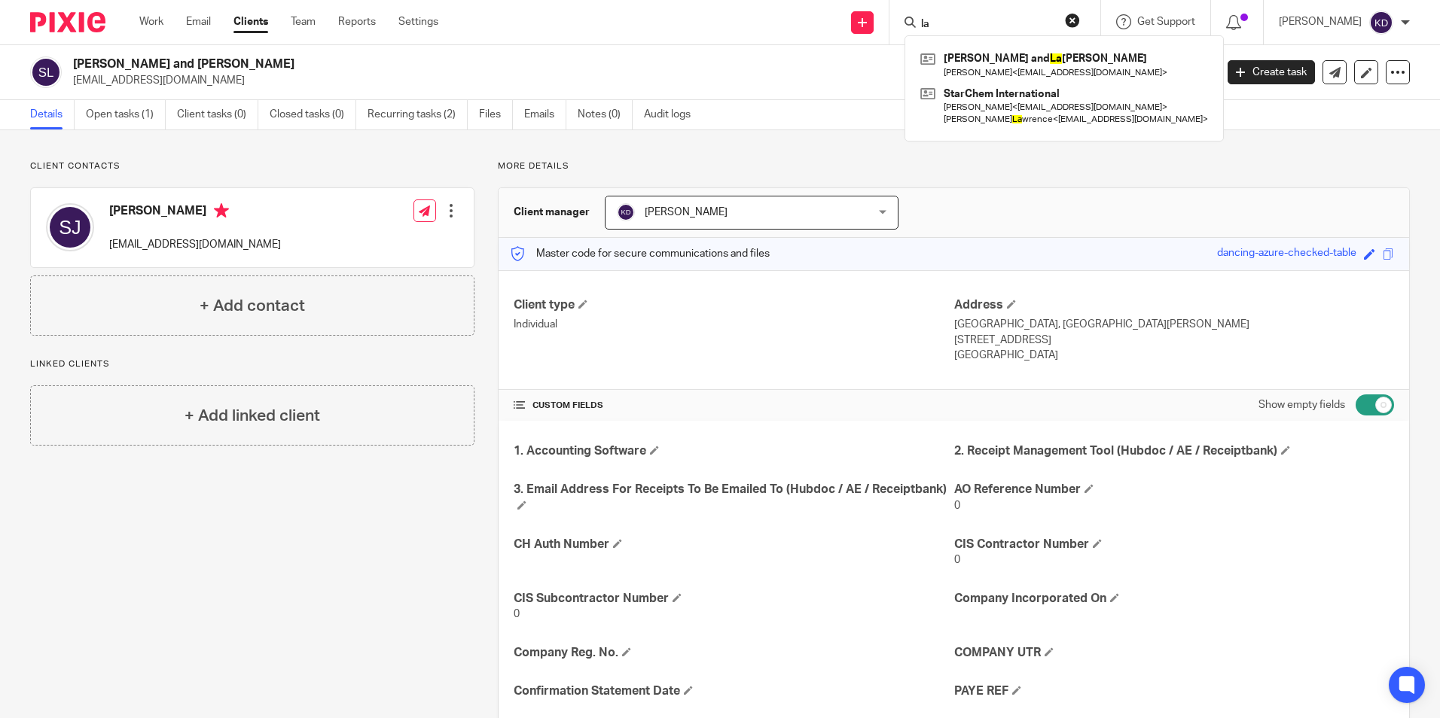
type input "lav"
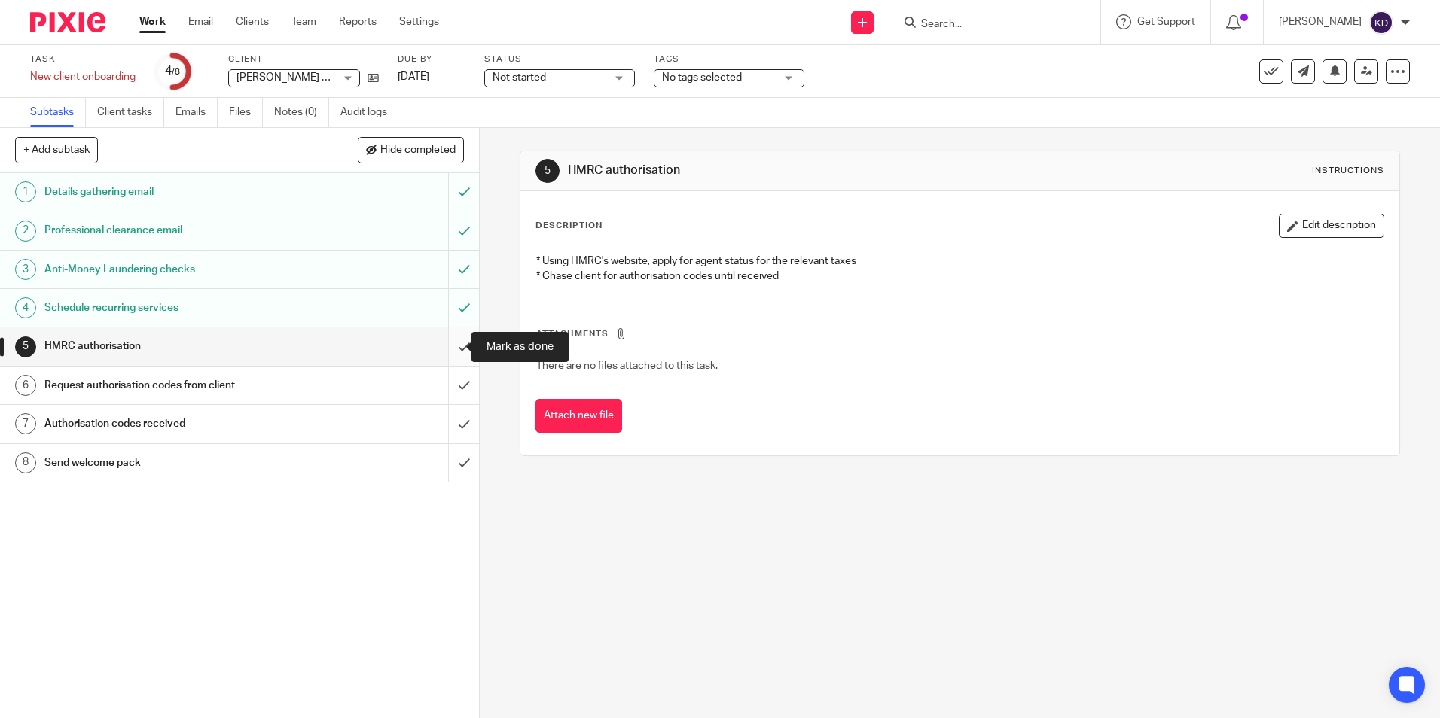
click at [448, 347] on input "submit" at bounding box center [239, 347] width 479 height 38
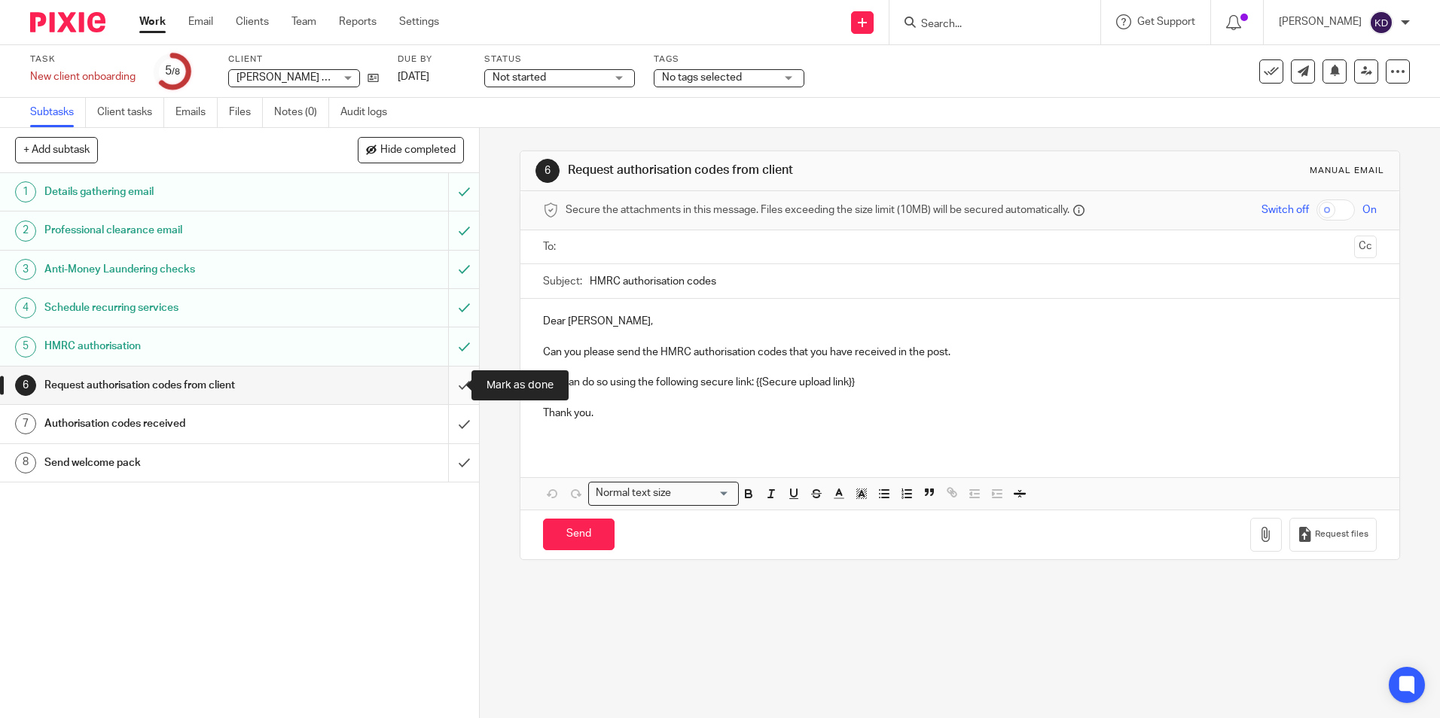
click at [456, 387] on input "submit" at bounding box center [239, 386] width 479 height 38
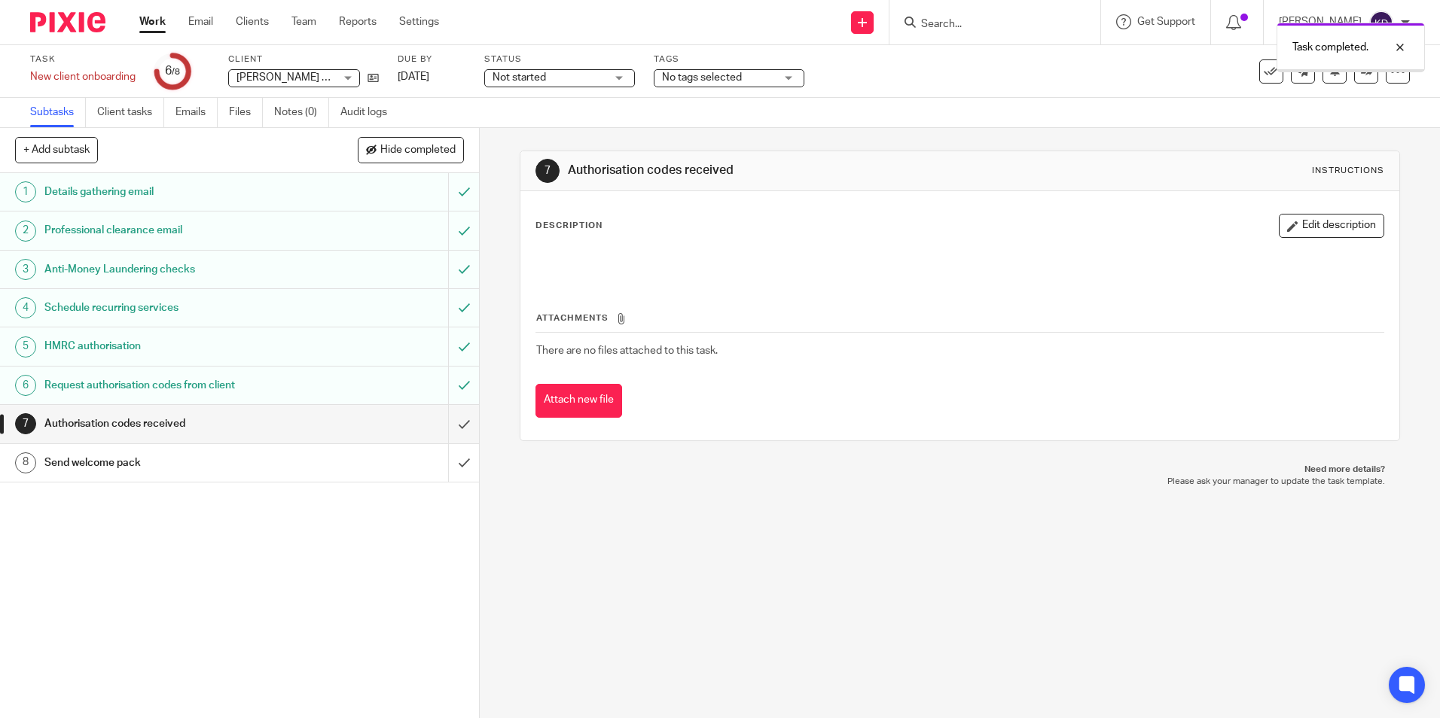
drag, startPoint x: 0, startPoint y: 0, endPoint x: 156, endPoint y: 21, distance: 157.3
click at [156, 21] on link "Work" at bounding box center [152, 21] width 26 height 15
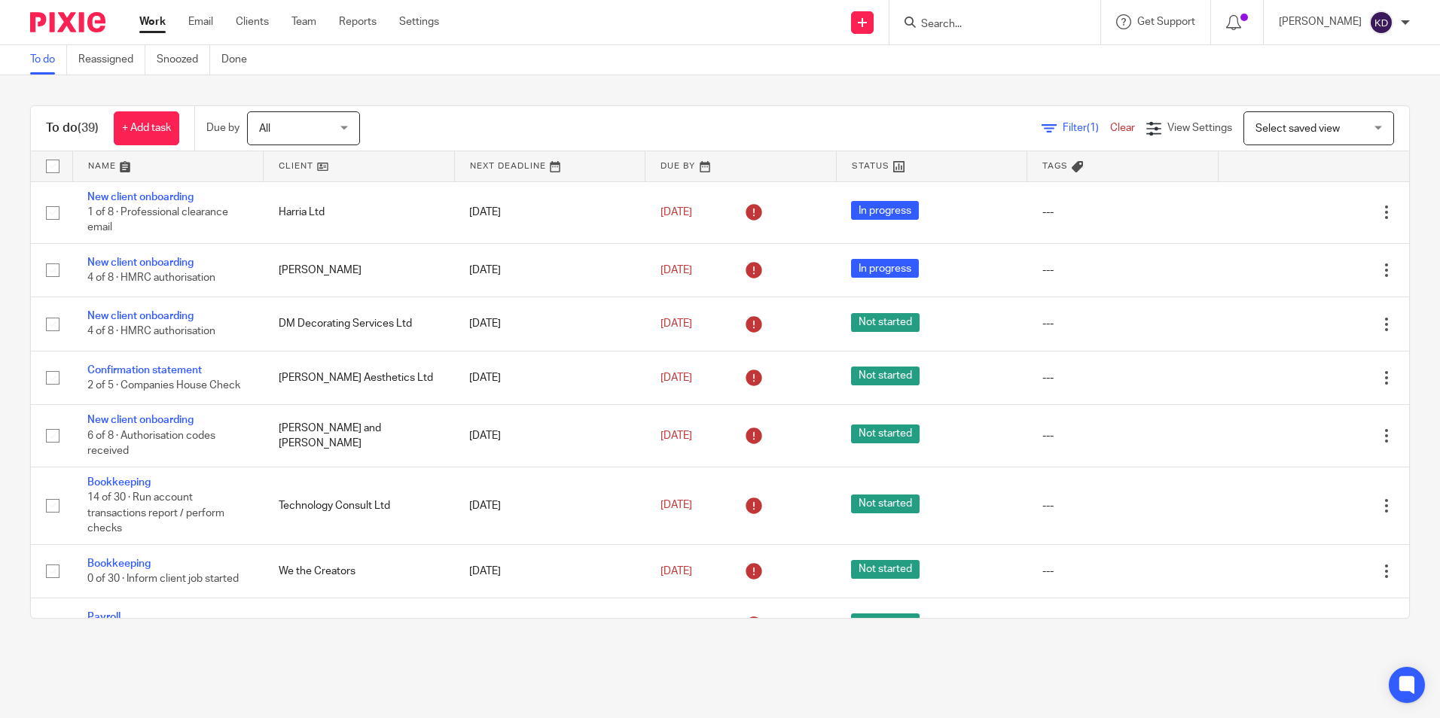
click at [998, 23] on input "Search" at bounding box center [987, 25] width 136 height 14
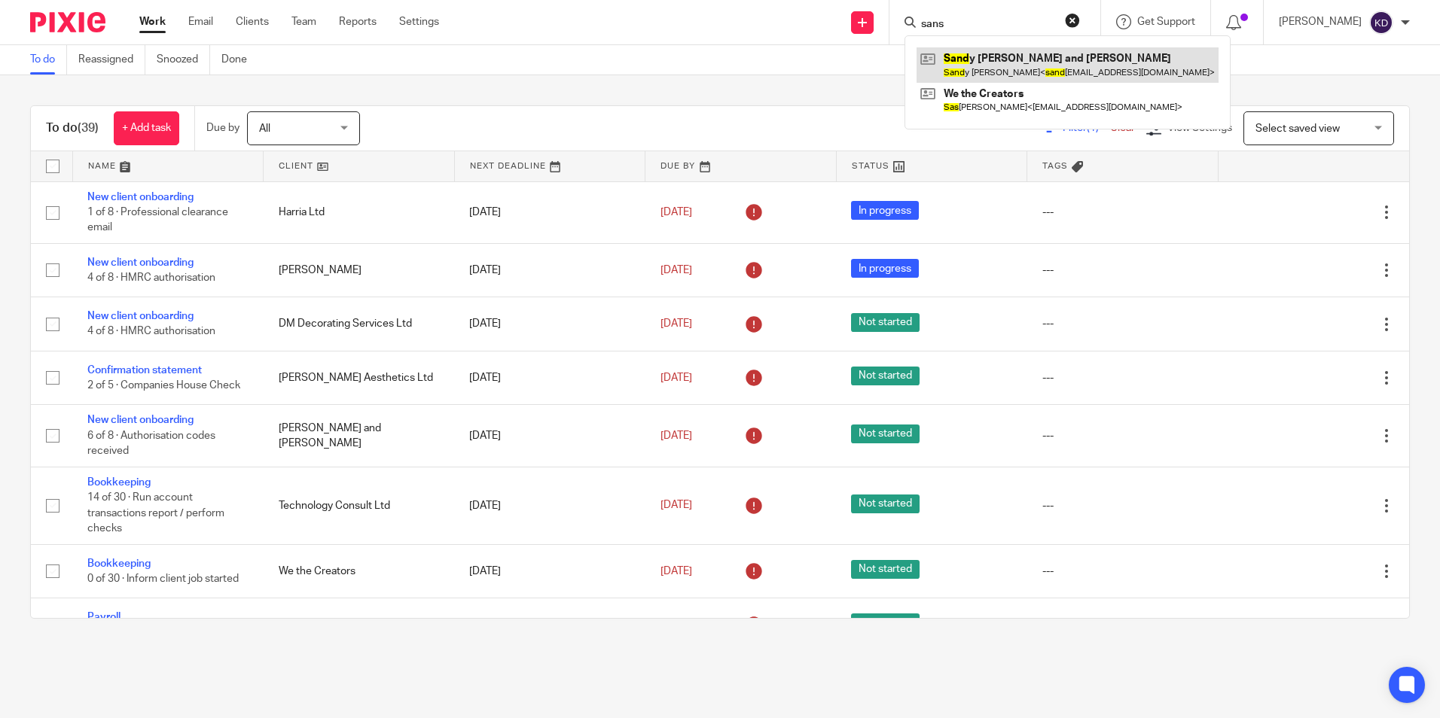
type input "sans"
click at [1015, 56] on link at bounding box center [1067, 64] width 302 height 35
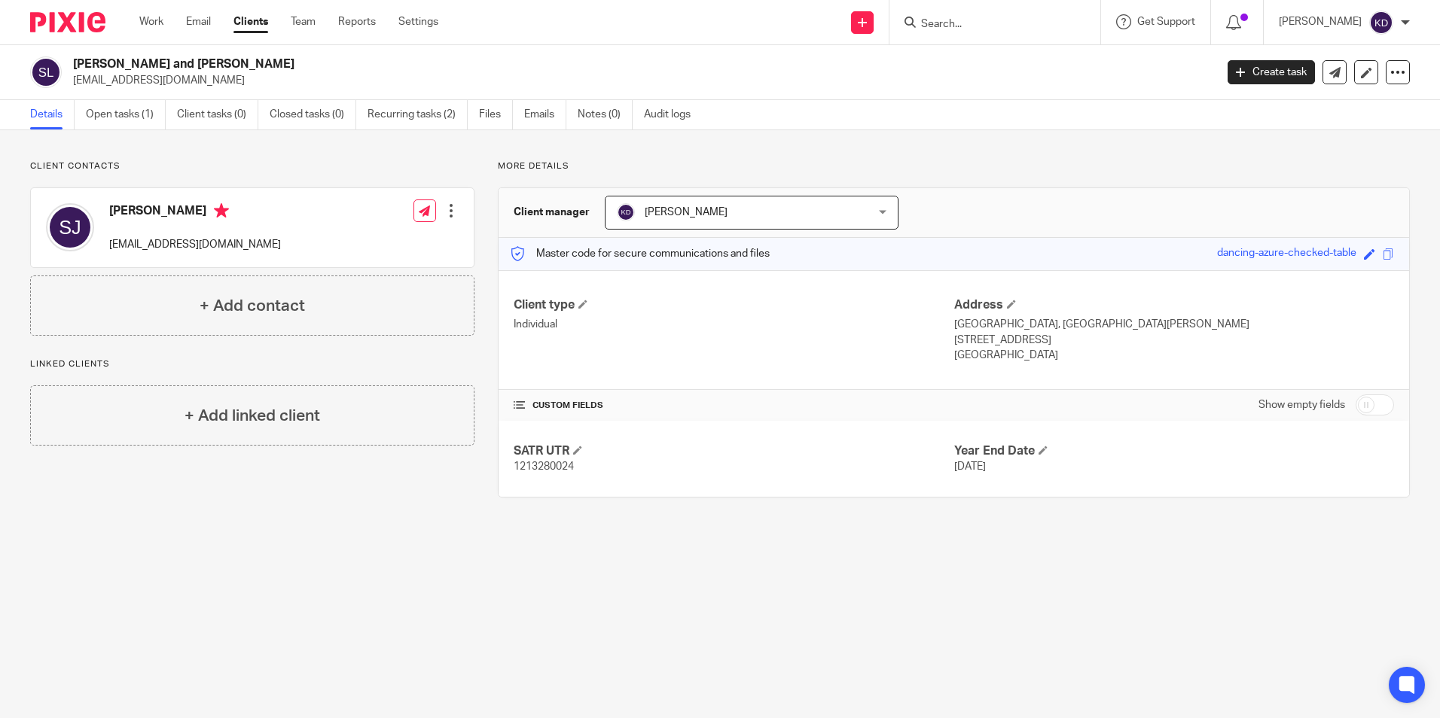
click at [1357, 410] on input "checkbox" at bounding box center [1374, 405] width 38 height 21
checkbox input "true"
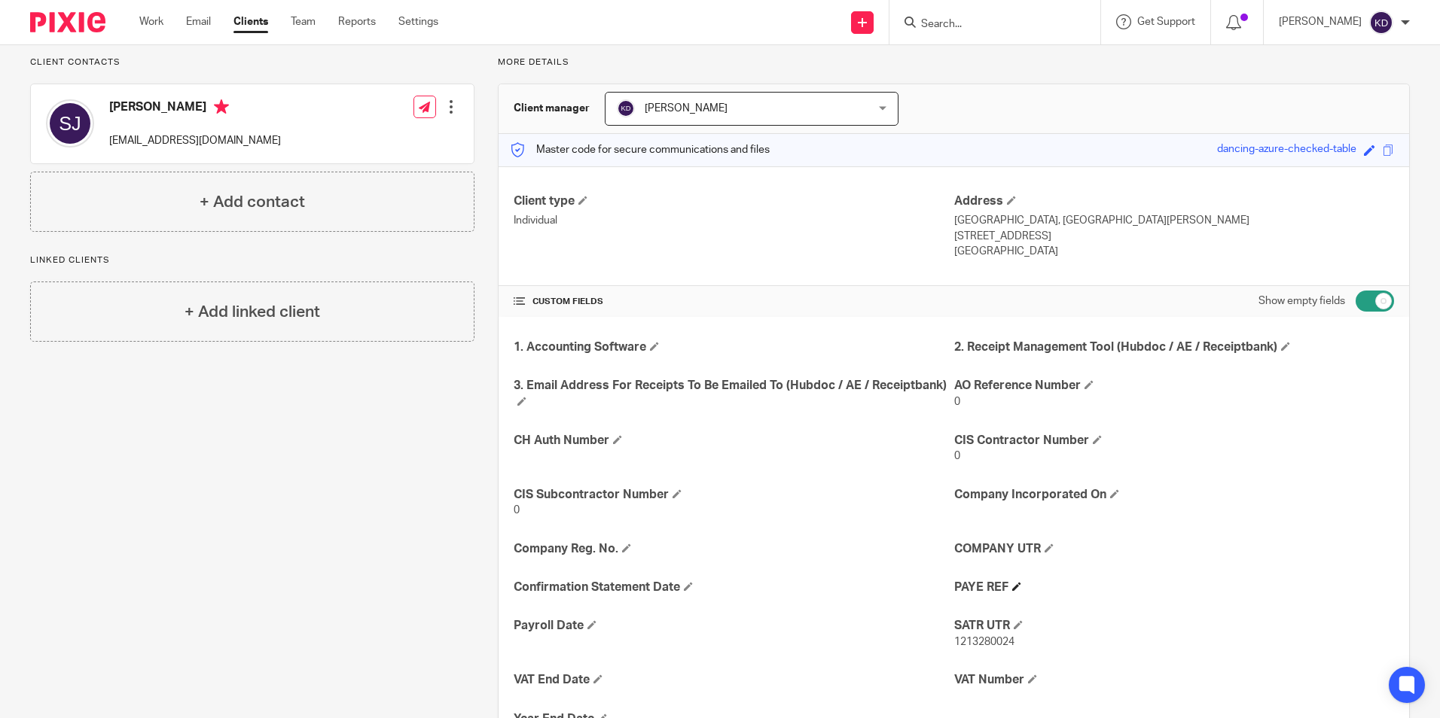
scroll to position [182, 0]
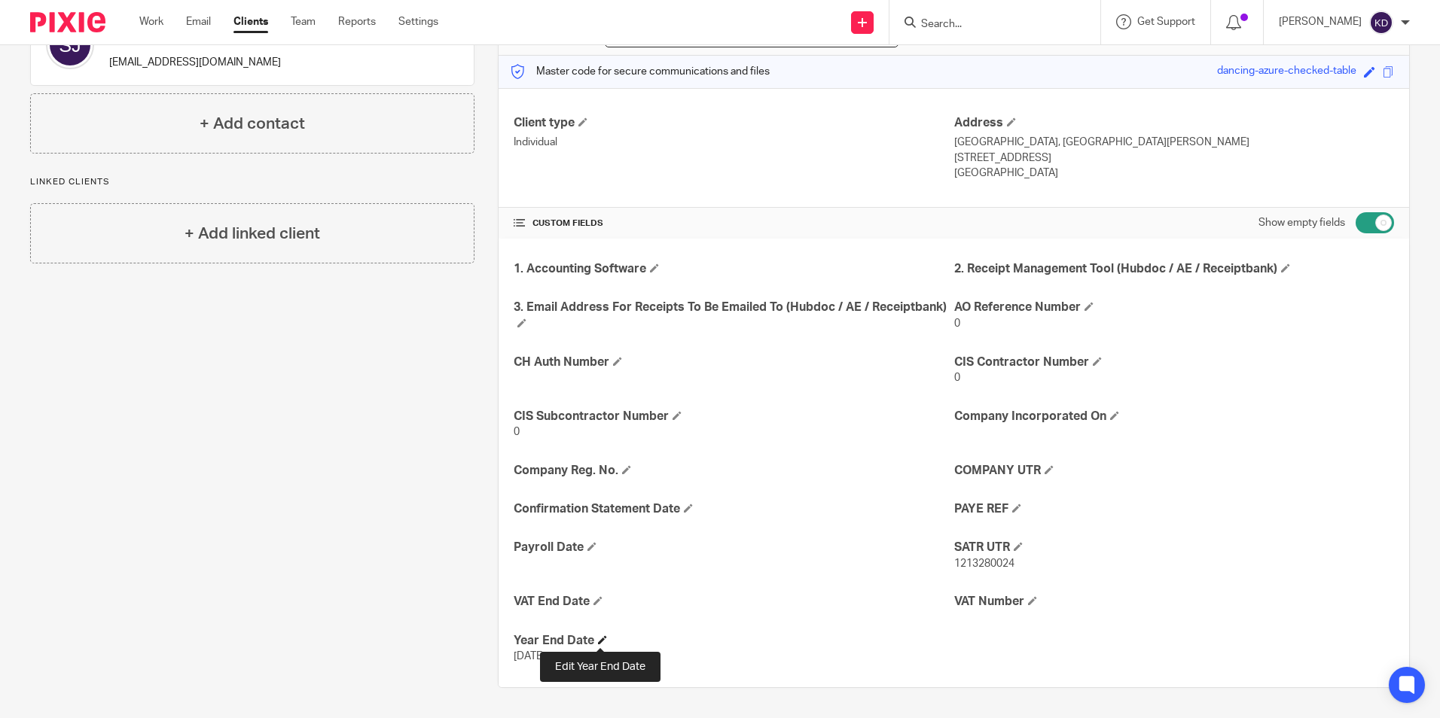
click at [602, 639] on span at bounding box center [602, 640] width 9 height 9
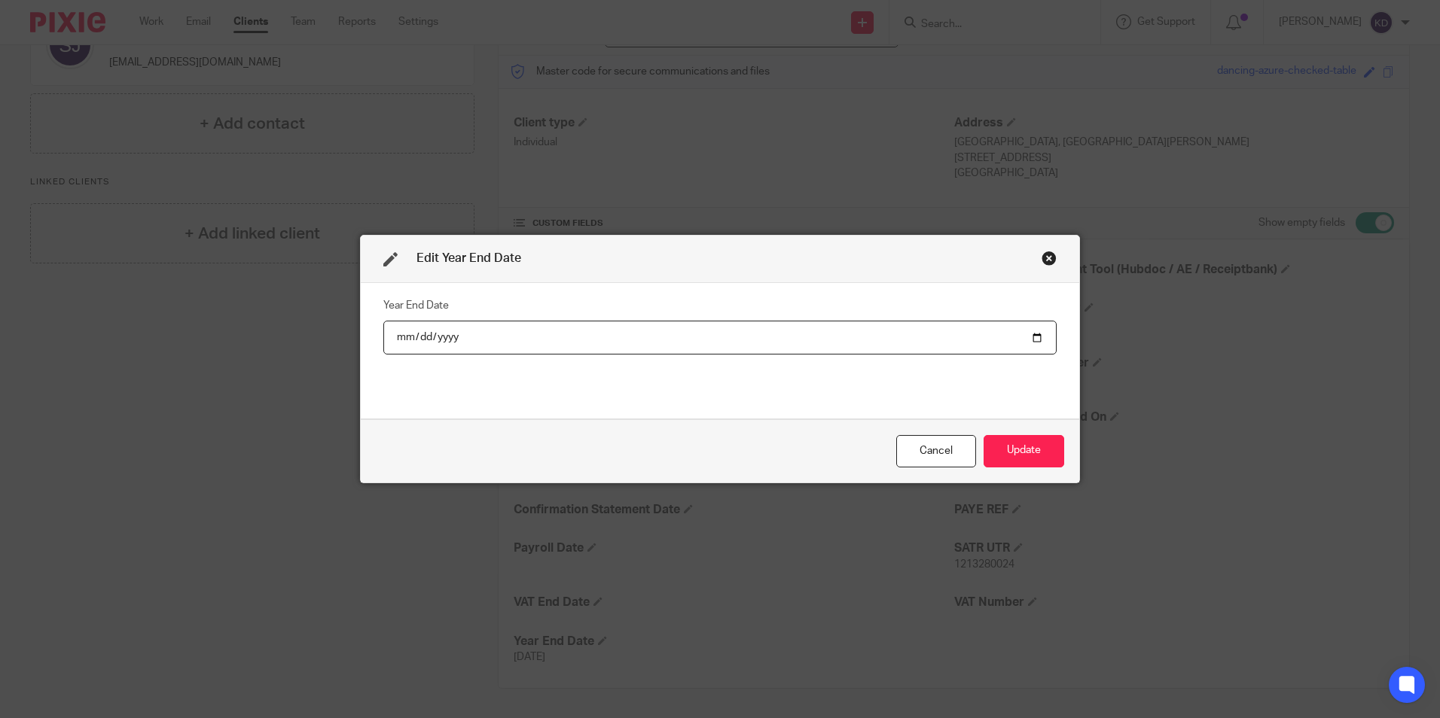
click at [550, 342] on input "2025-04-05" at bounding box center [719, 338] width 673 height 34
click at [550, 335] on input "2025-04-05" at bounding box center [719, 338] width 673 height 34
click at [446, 340] on input "2025-04-05" at bounding box center [719, 338] width 673 height 34
type input "2026-04-05"
click at [1021, 455] on button "Update" at bounding box center [1023, 451] width 81 height 32
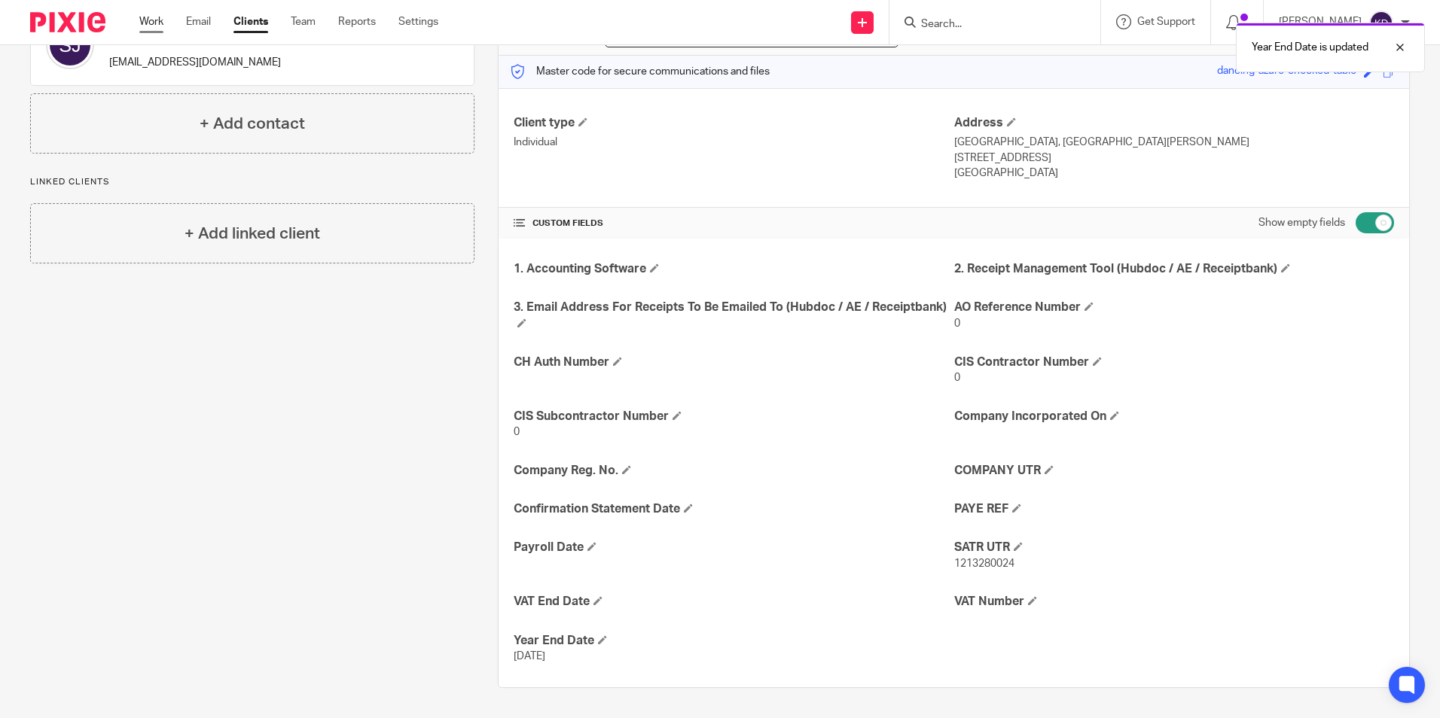
click at [145, 20] on link "Work" at bounding box center [151, 21] width 24 height 15
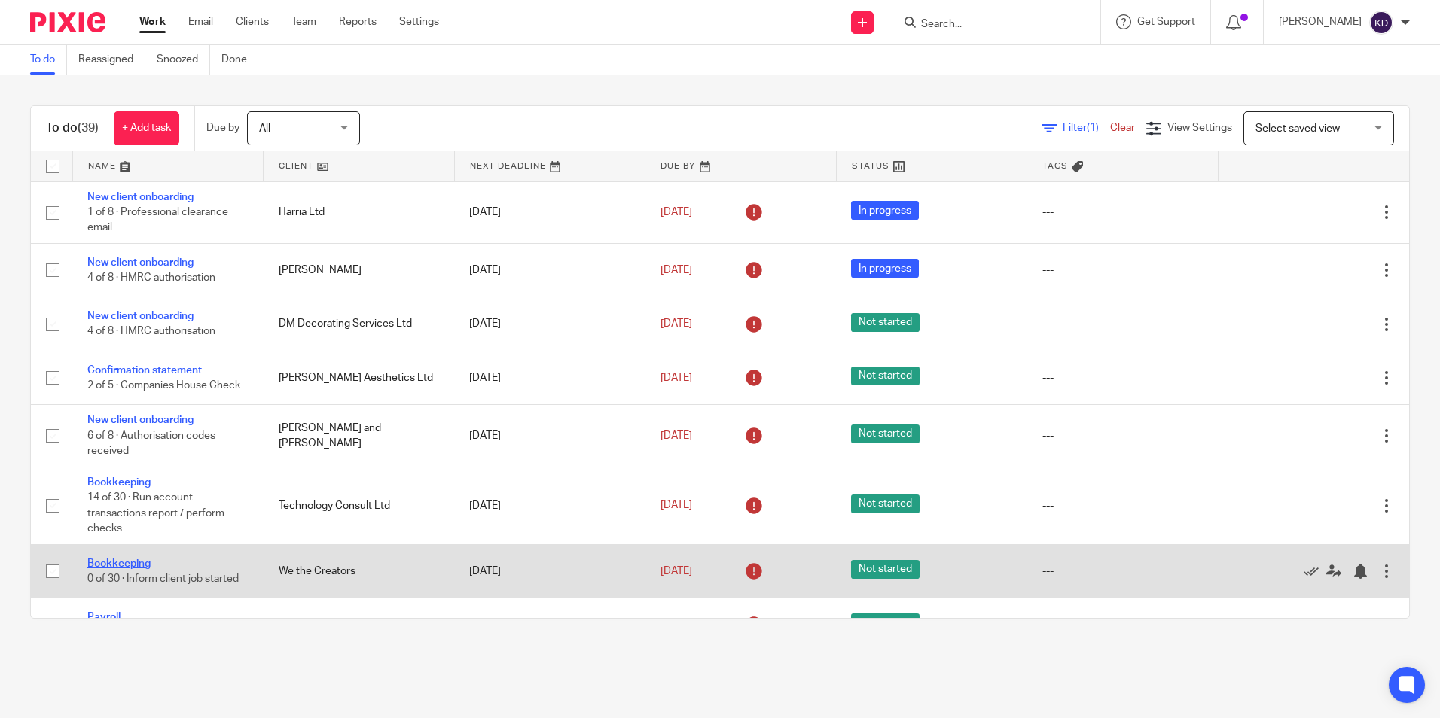
click at [128, 562] on link "Bookkeeping" at bounding box center [118, 564] width 63 height 11
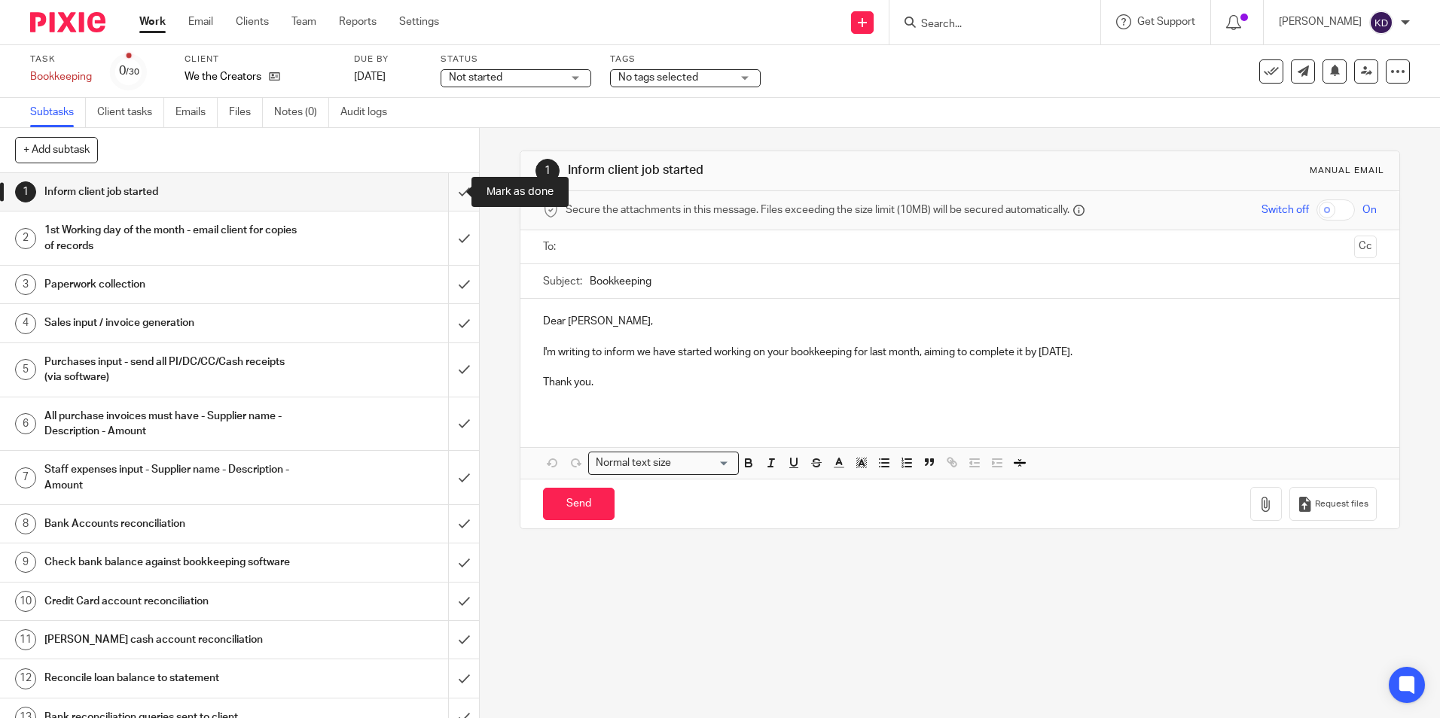
click at [444, 191] on input "submit" at bounding box center [239, 192] width 479 height 38
click at [439, 239] on input "submit" at bounding box center [239, 238] width 479 height 53
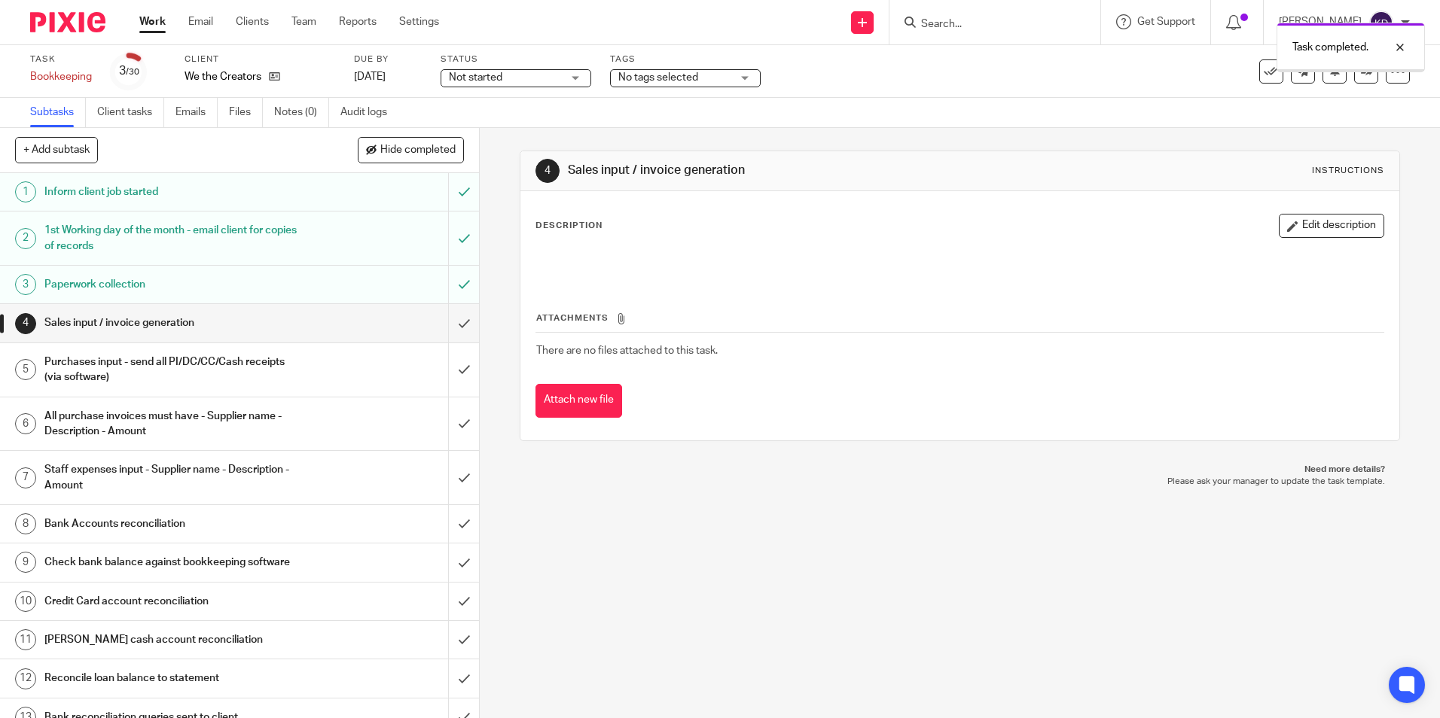
click at [454, 328] on input "submit" at bounding box center [239, 323] width 479 height 38
click at [458, 366] on input "submit" at bounding box center [239, 369] width 479 height 53
click at [447, 424] on input "submit" at bounding box center [239, 424] width 479 height 53
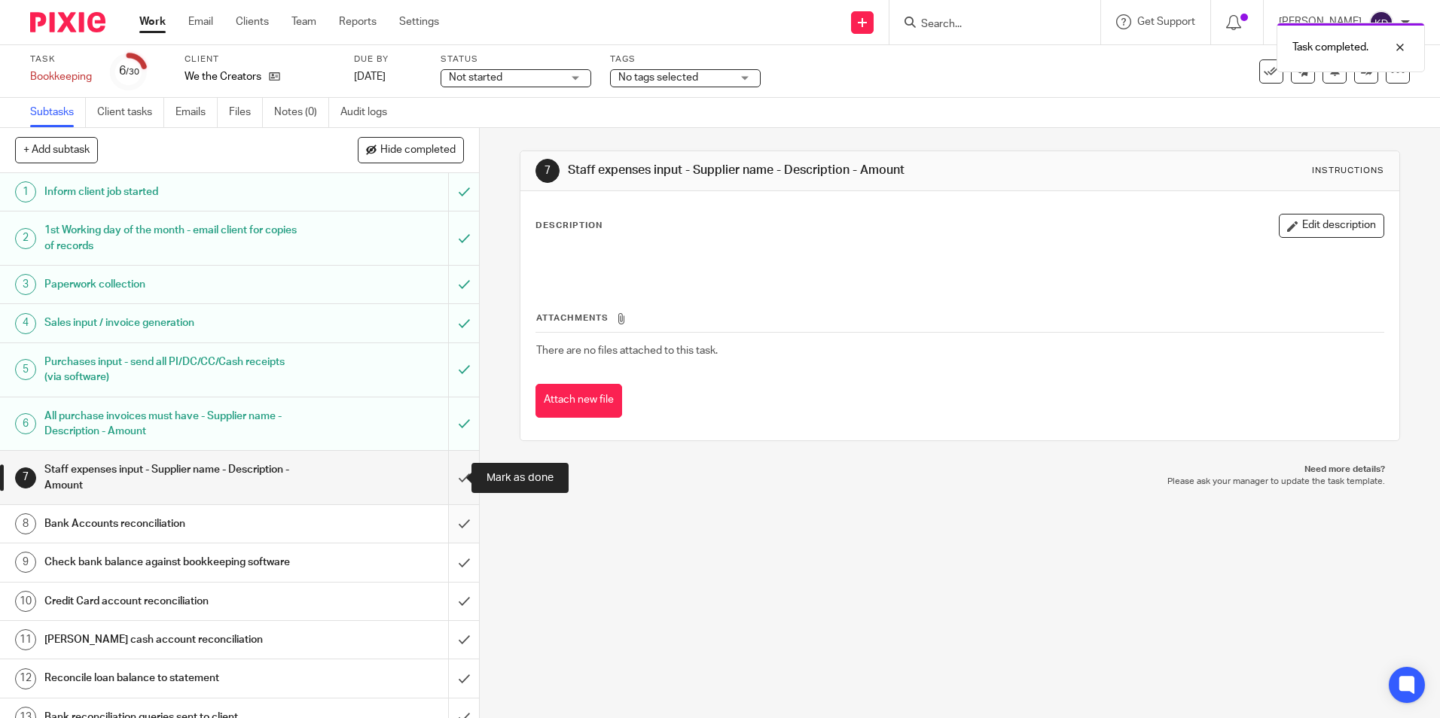
drag, startPoint x: 447, startPoint y: 482, endPoint x: 447, endPoint y: 510, distance: 27.9
click at [447, 482] on input "submit" at bounding box center [239, 477] width 479 height 53
click at [448, 526] on input "submit" at bounding box center [239, 524] width 479 height 38
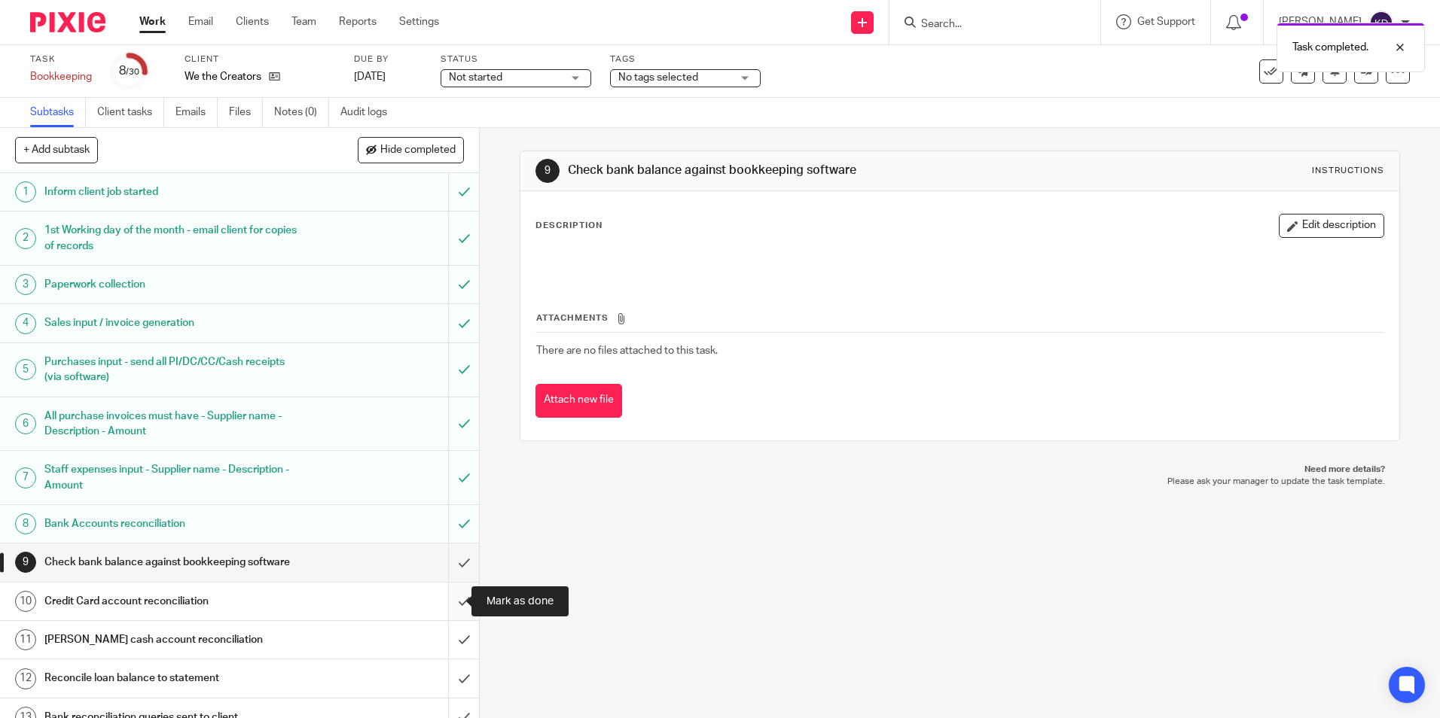
click at [449, 608] on input "submit" at bounding box center [239, 602] width 479 height 38
click at [447, 636] on input "submit" at bounding box center [239, 640] width 479 height 38
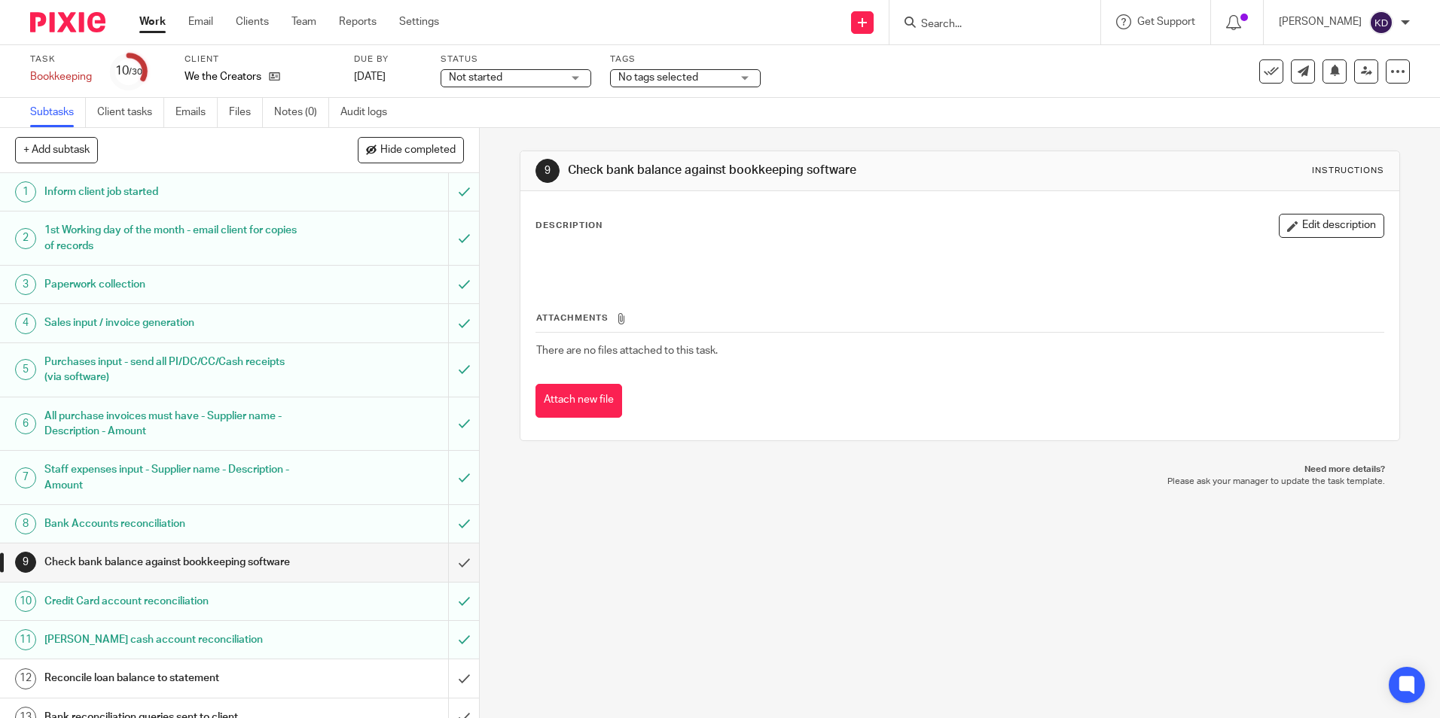
click at [450, 676] on input "submit" at bounding box center [239, 679] width 479 height 38
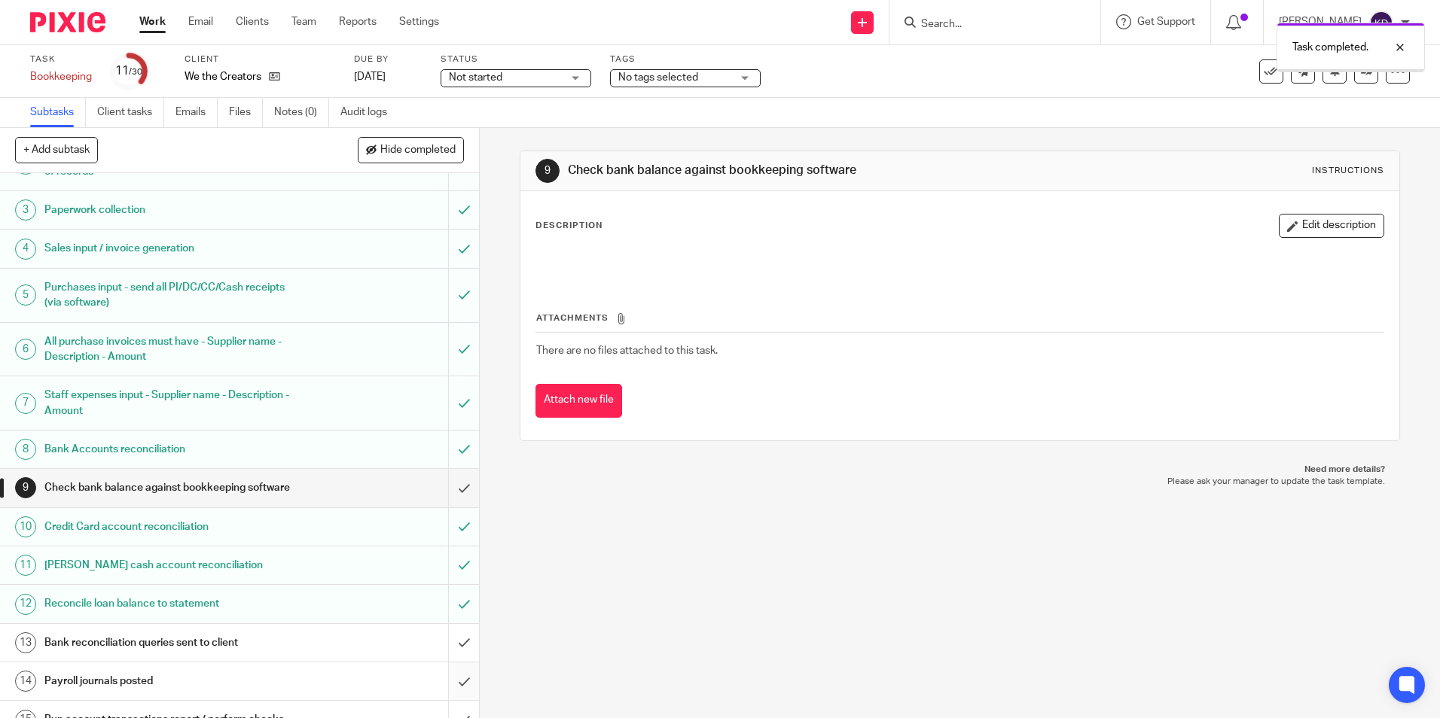
scroll to position [75, 0]
click at [447, 645] on input "submit" at bounding box center [239, 642] width 479 height 38
click at [447, 674] on input "submit" at bounding box center [239, 681] width 479 height 38
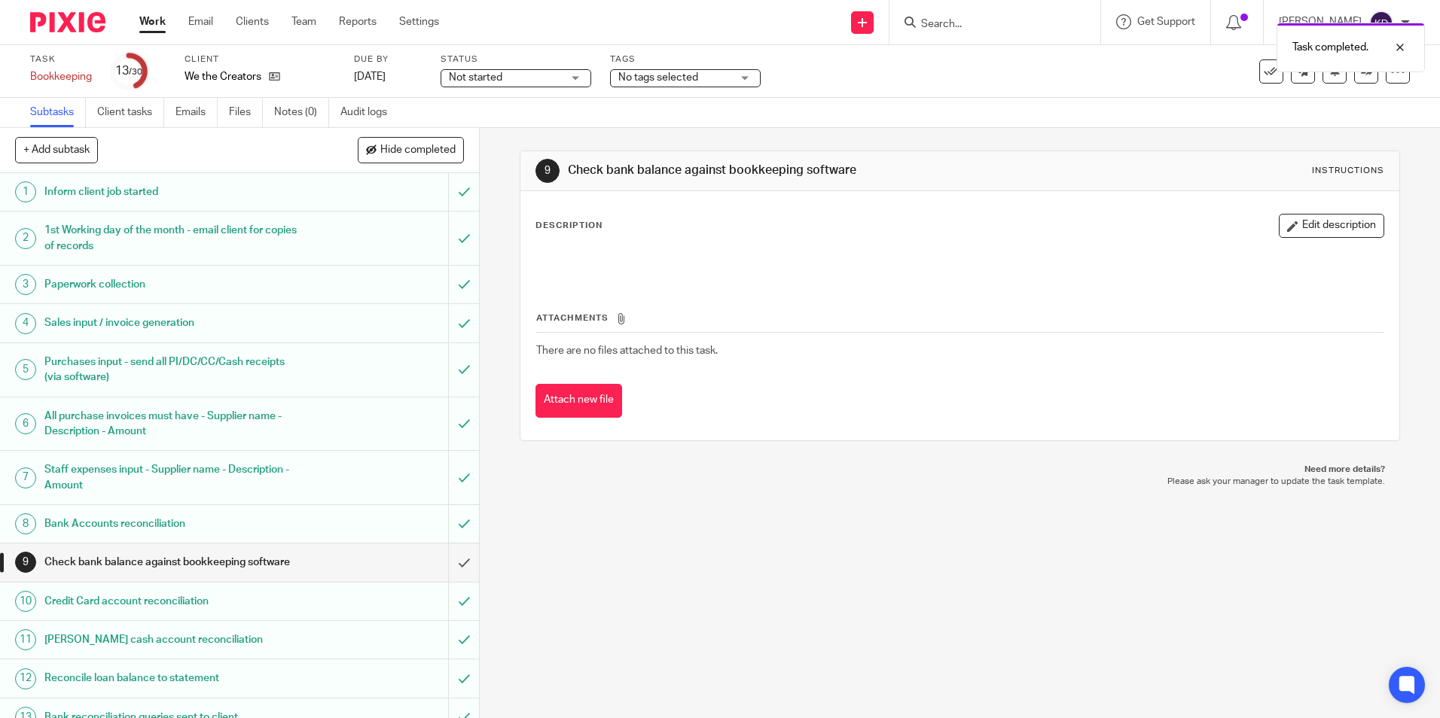
click at [151, 26] on link "Work" at bounding box center [152, 21] width 26 height 15
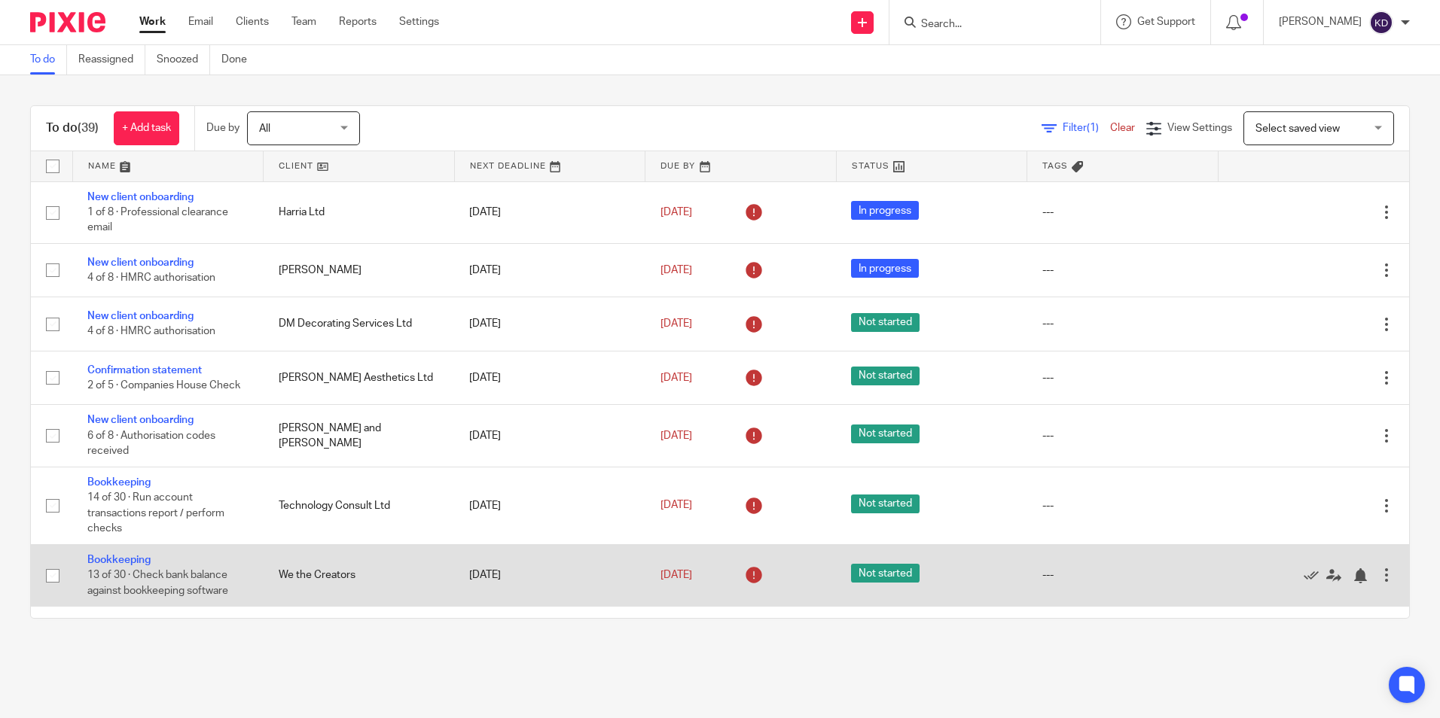
scroll to position [75, 0]
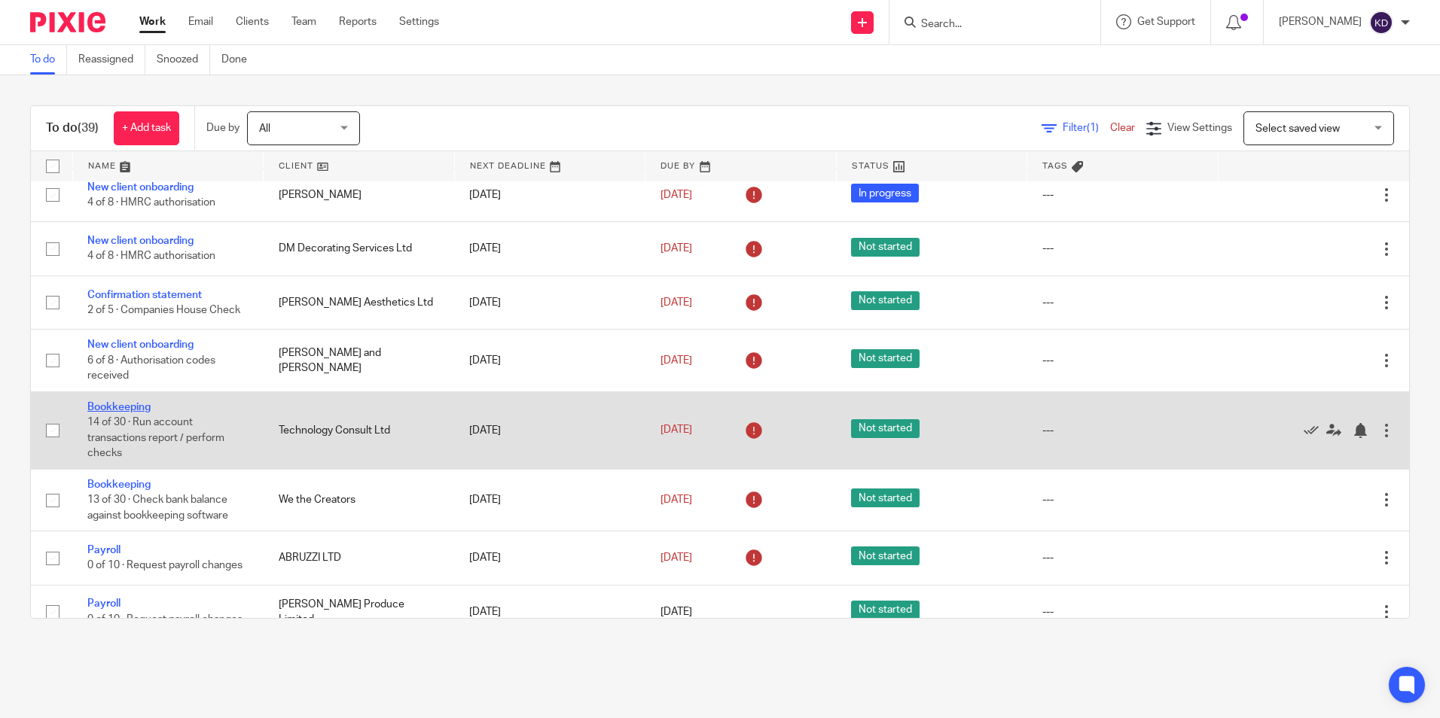
click at [150, 404] on link "Bookkeeping" at bounding box center [118, 407] width 63 height 11
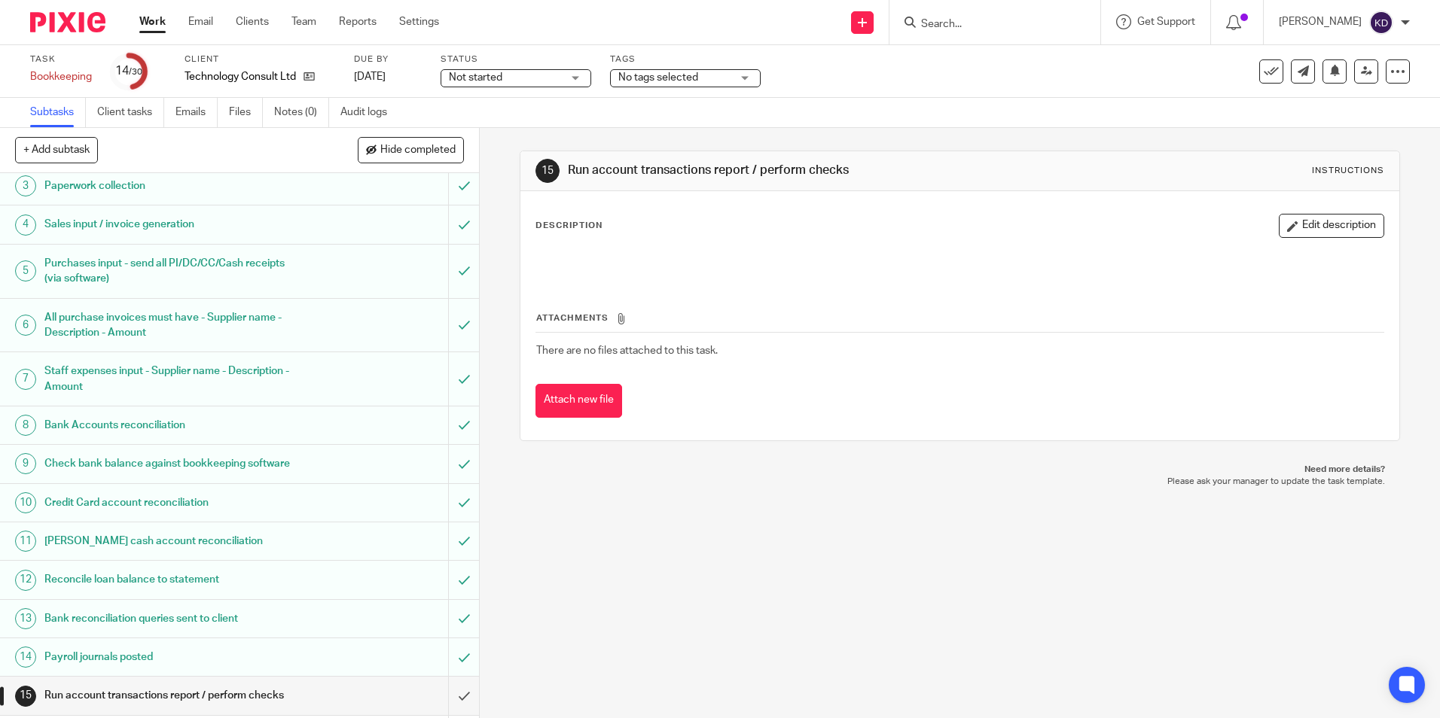
scroll to position [376, 0]
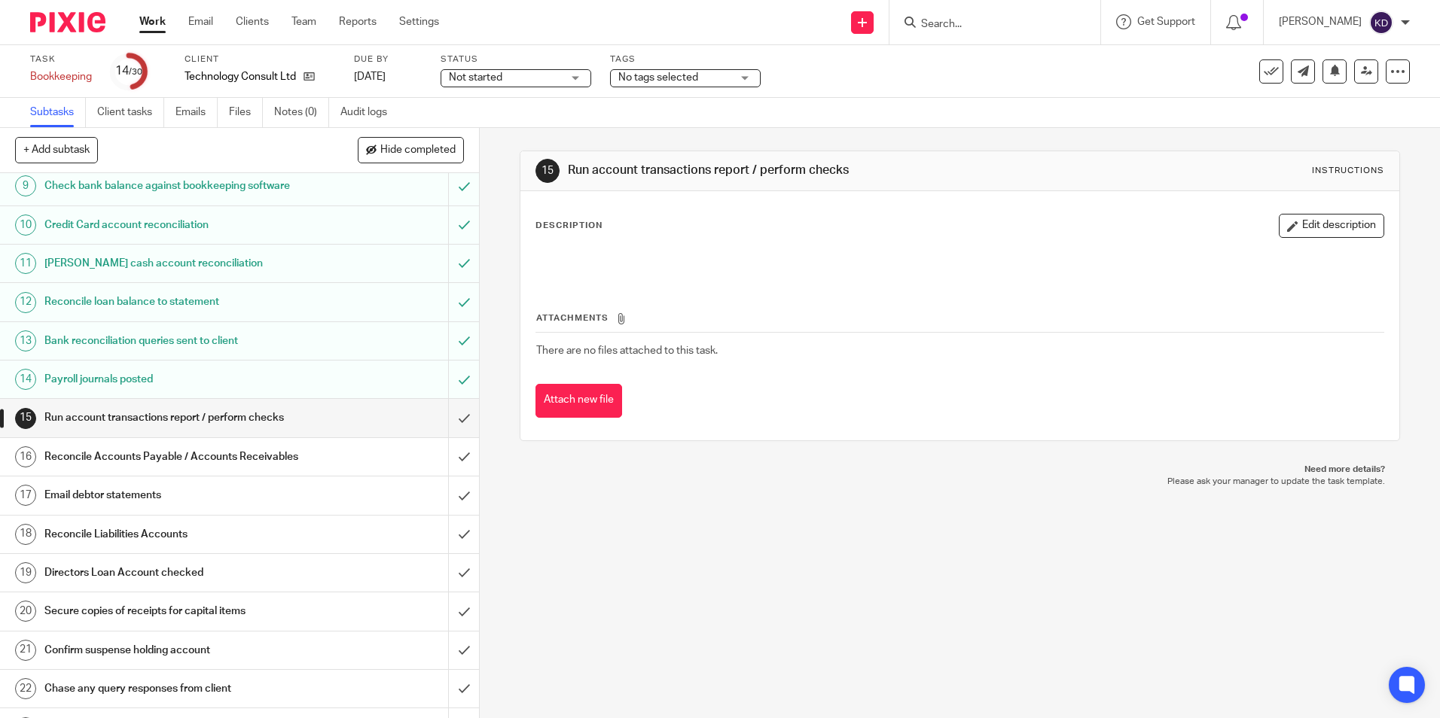
click at [1263, 75] on icon at bounding box center [1270, 71] width 15 height 15
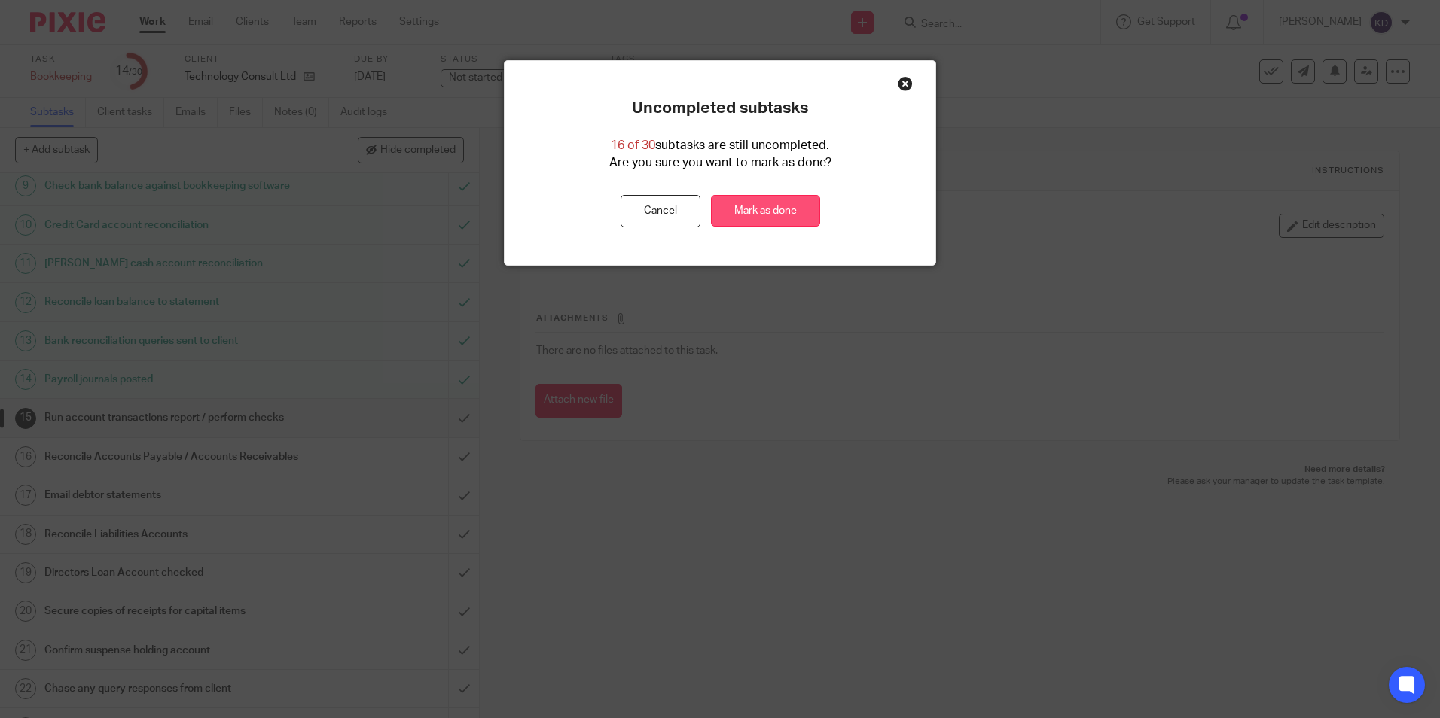
click at [794, 206] on link "Mark as done" at bounding box center [765, 211] width 109 height 32
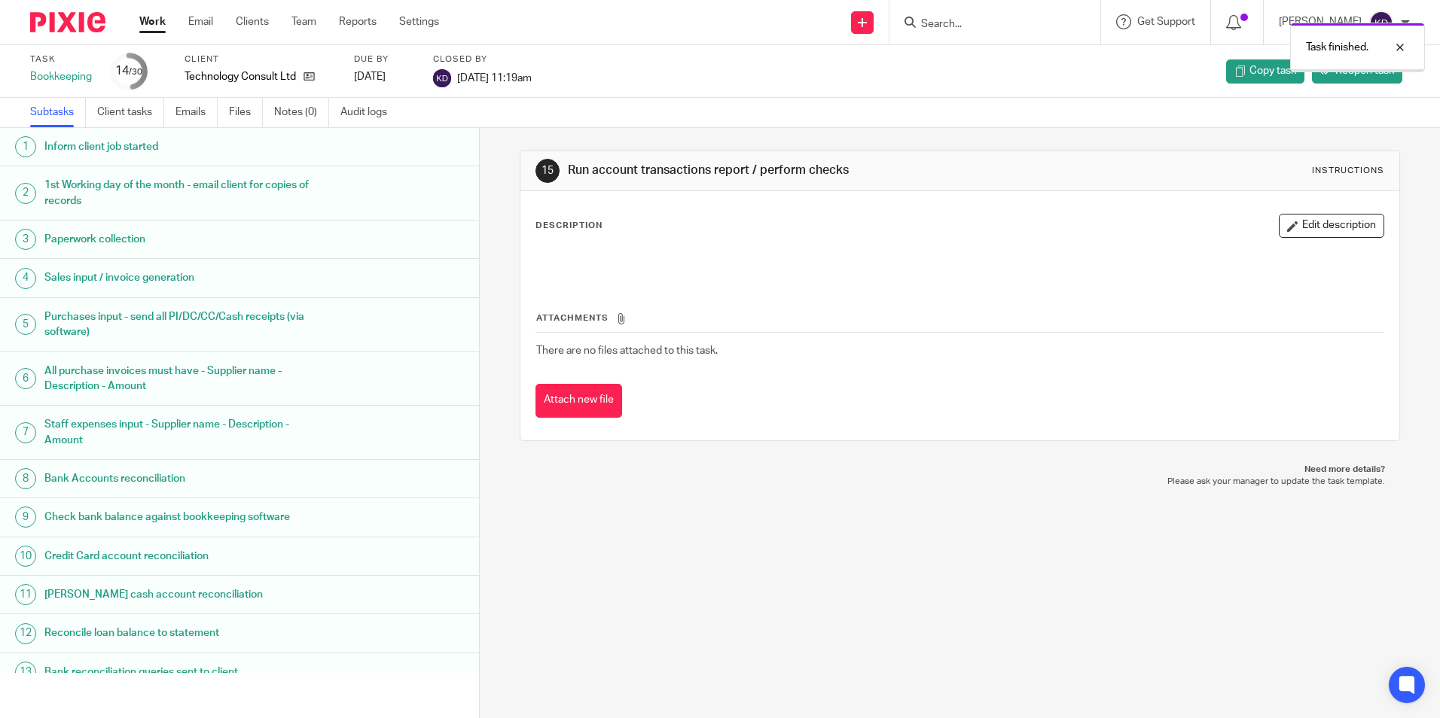
click at [150, 20] on link "Work" at bounding box center [152, 21] width 26 height 15
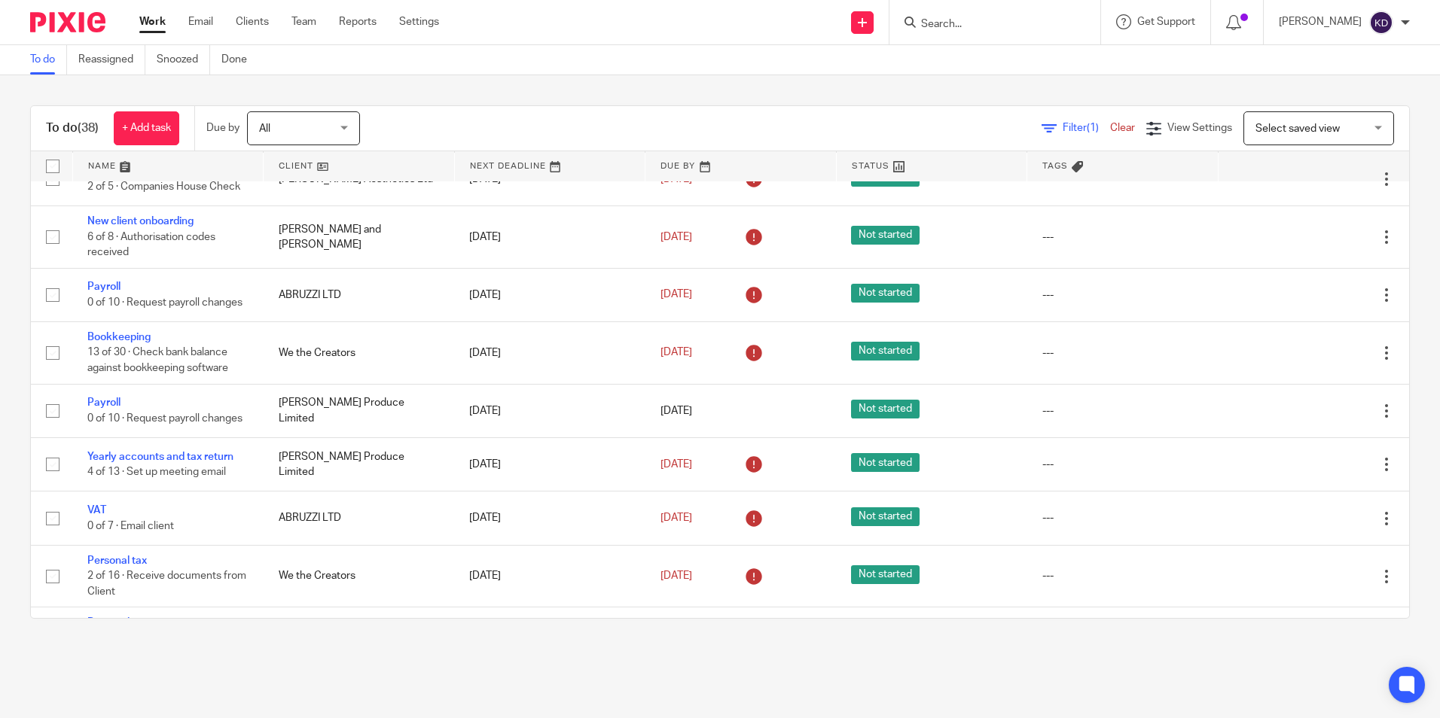
scroll to position [226, 0]
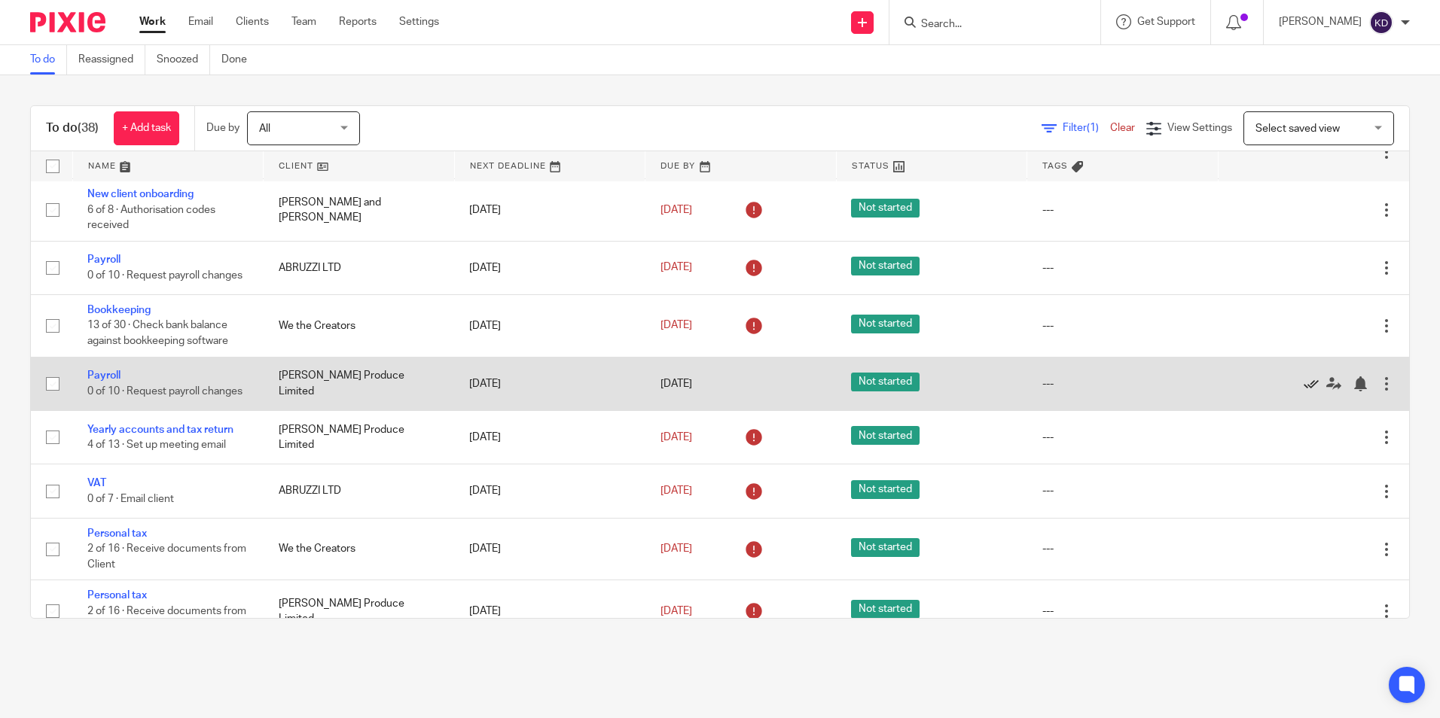
click at [1303, 392] on icon at bounding box center [1310, 383] width 15 height 15
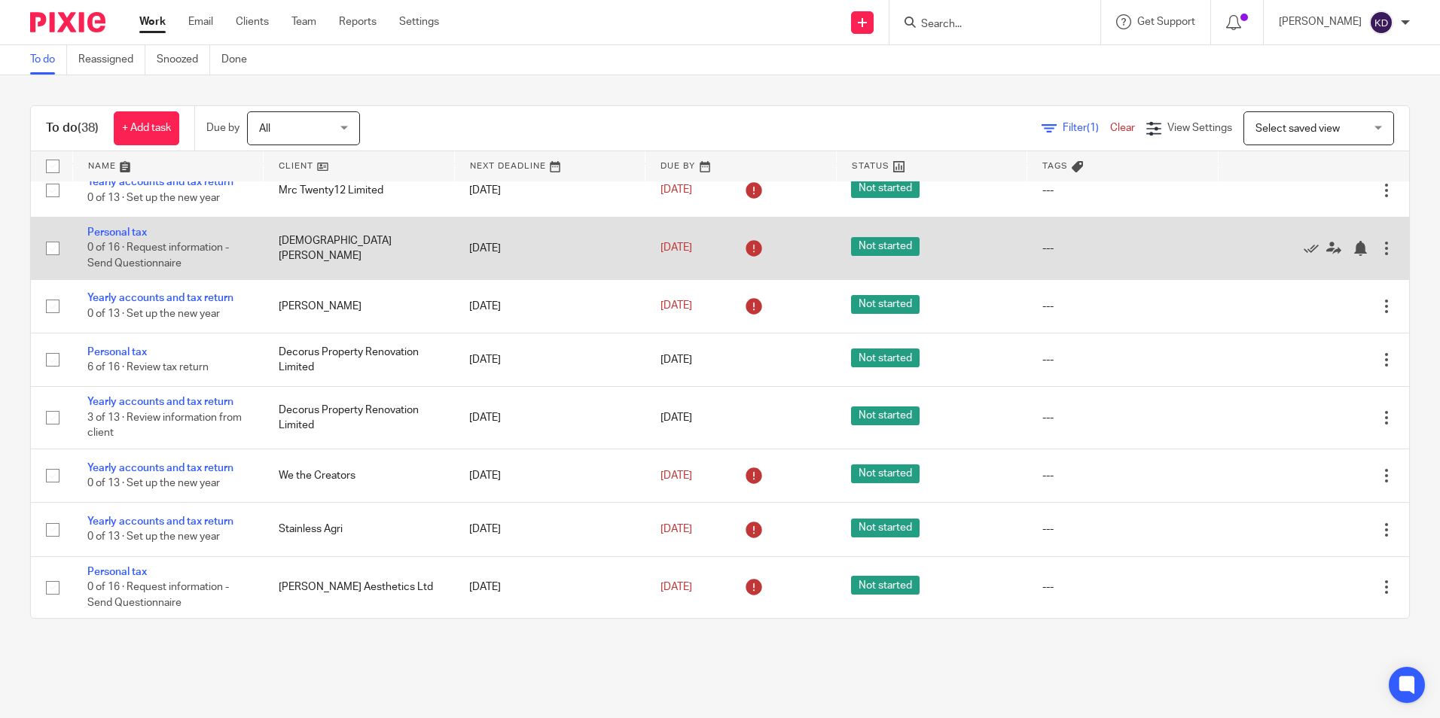
scroll to position [1752, 0]
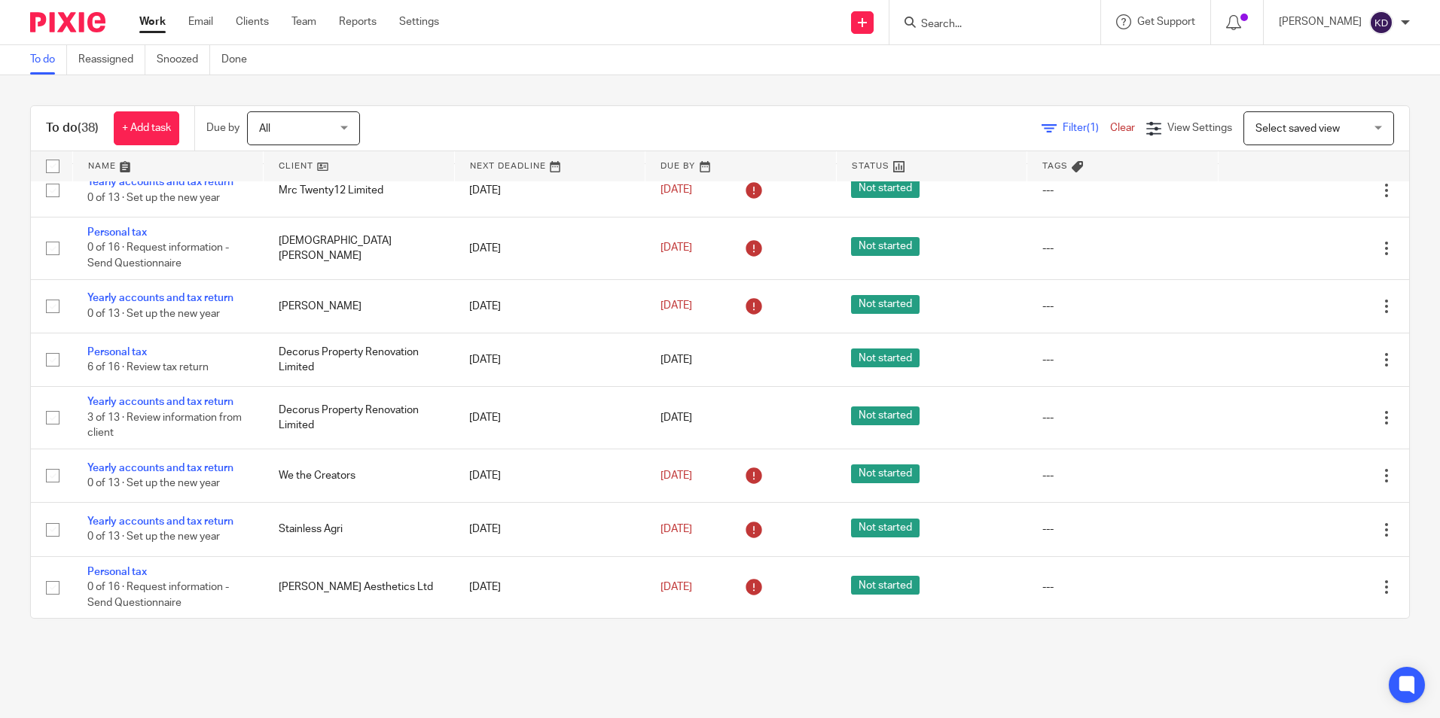
click at [157, 23] on link "Work" at bounding box center [152, 21] width 26 height 15
